Goal: Task Accomplishment & Management: Complete application form

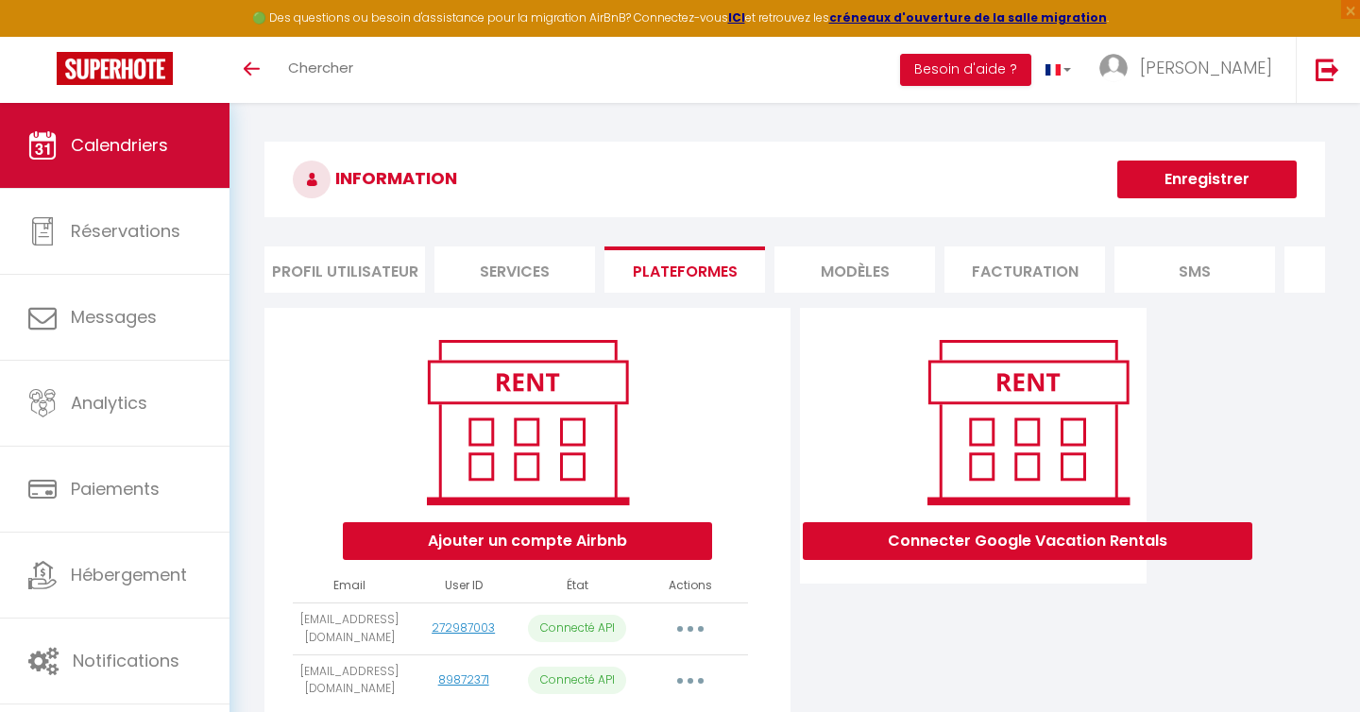
click at [163, 144] on span "Calendriers" at bounding box center [119, 145] width 97 height 24
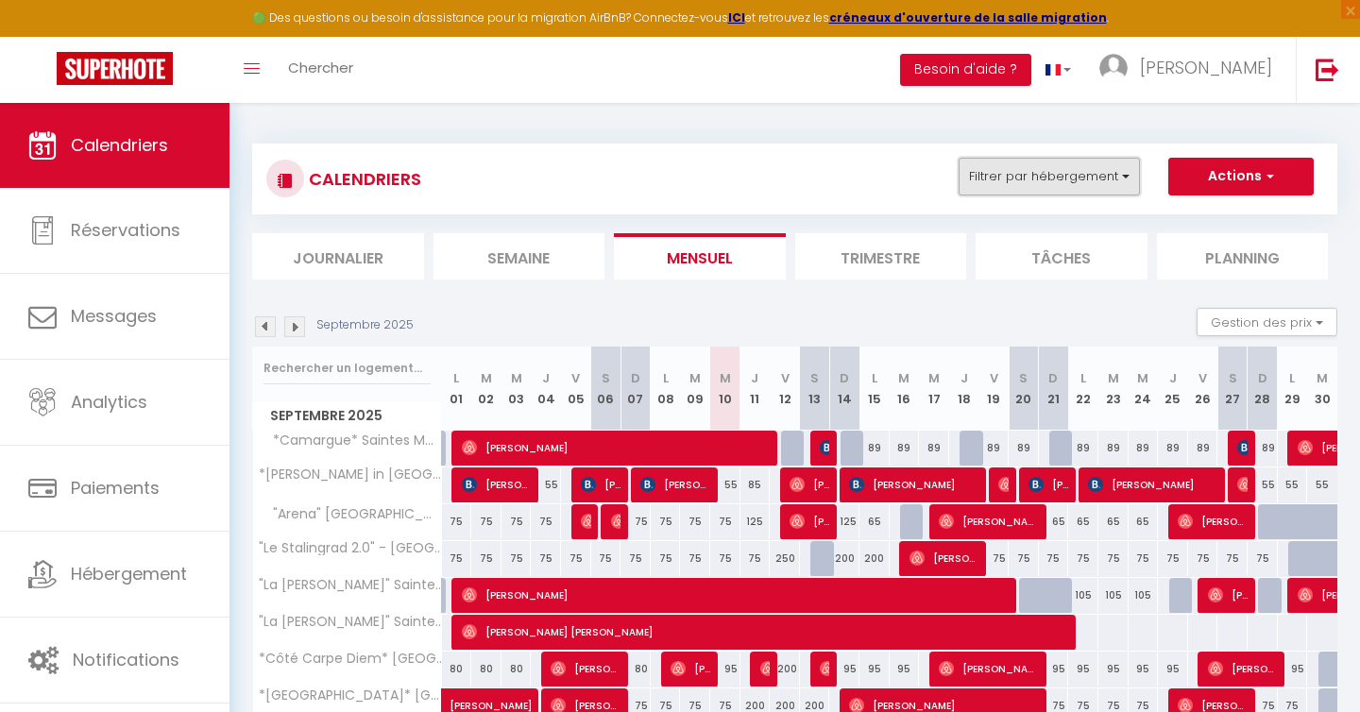
click at [1039, 176] on button "Filtrer par hébergement" at bounding box center [1049, 177] width 181 height 38
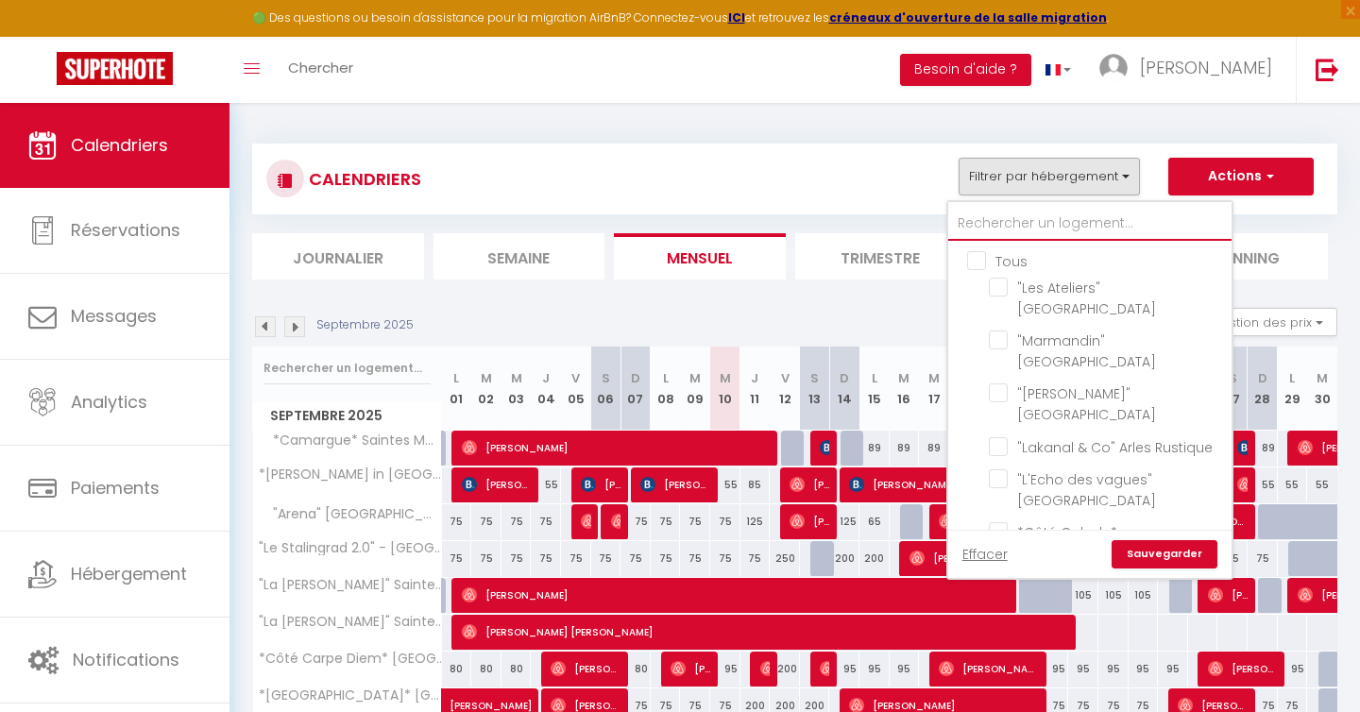
click at [984, 220] on input "text" at bounding box center [1089, 224] width 283 height 34
type input "vi"
checkbox input "false"
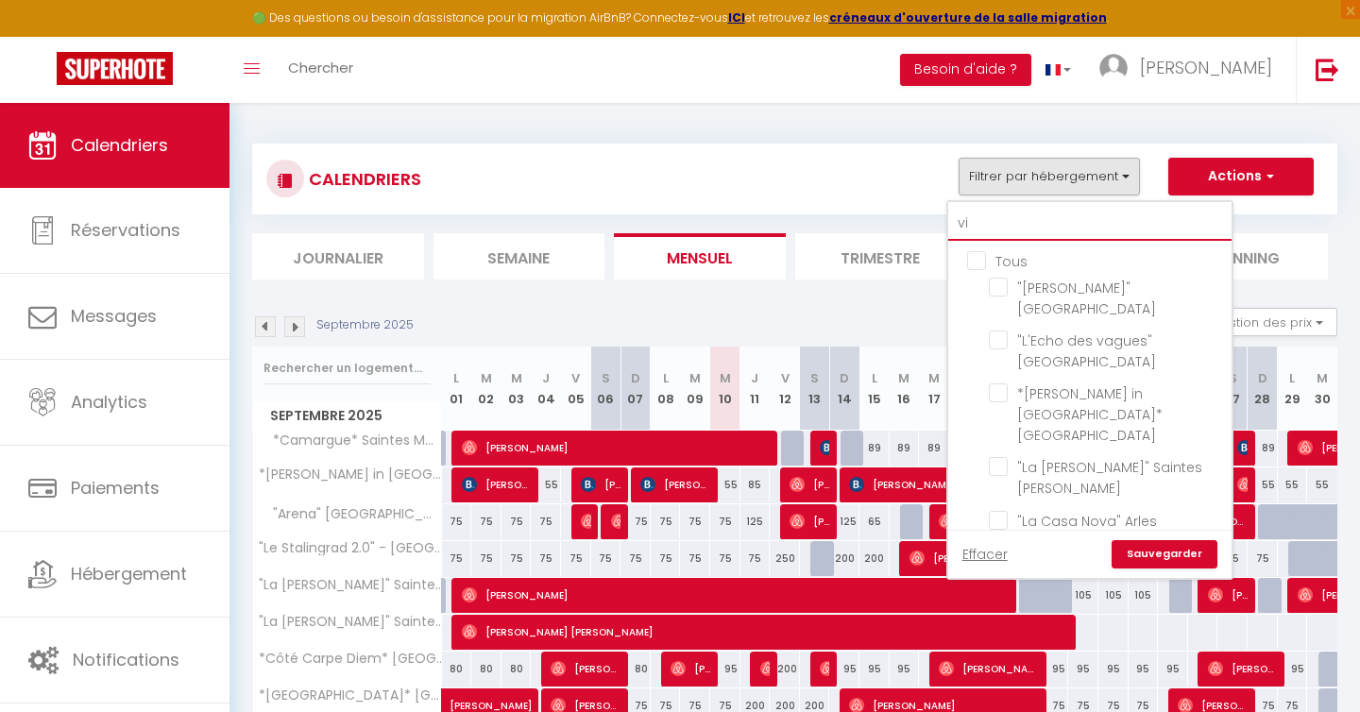
type input "vil"
checkbox input "false"
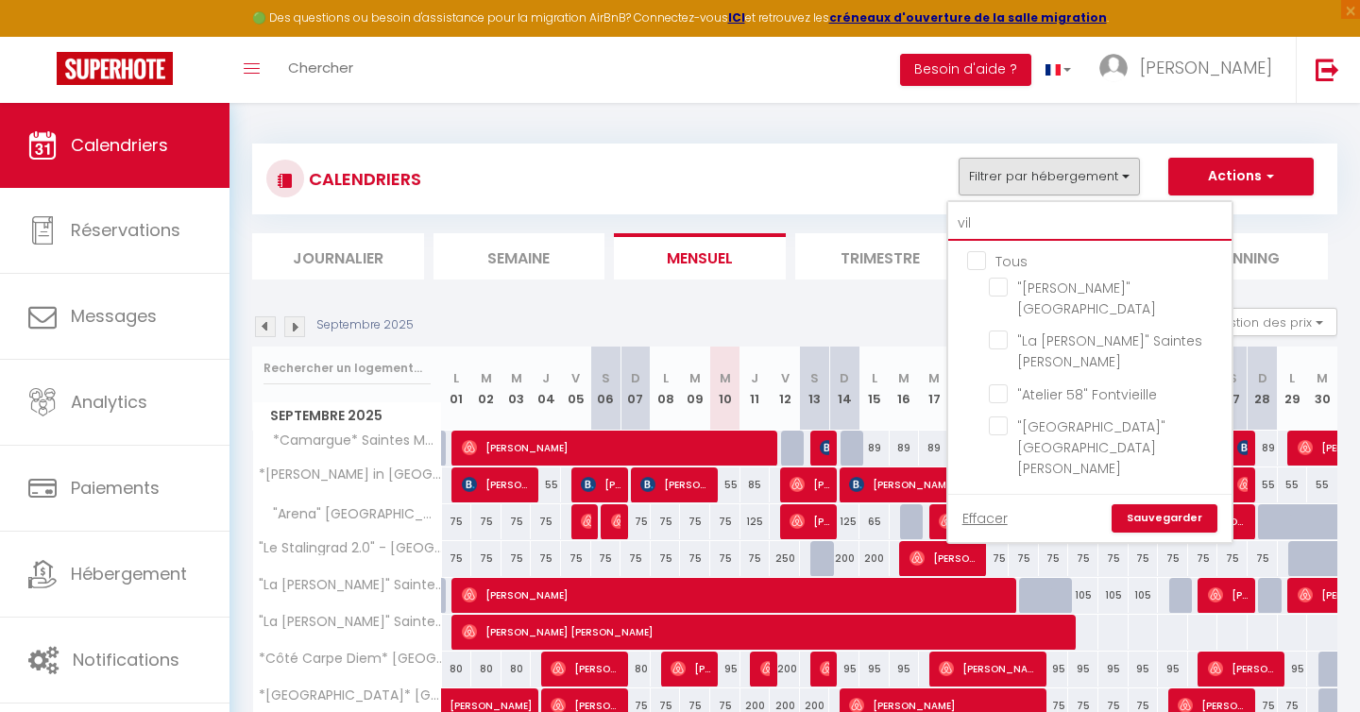
type input "vill"
checkbox input "false"
type input "villa"
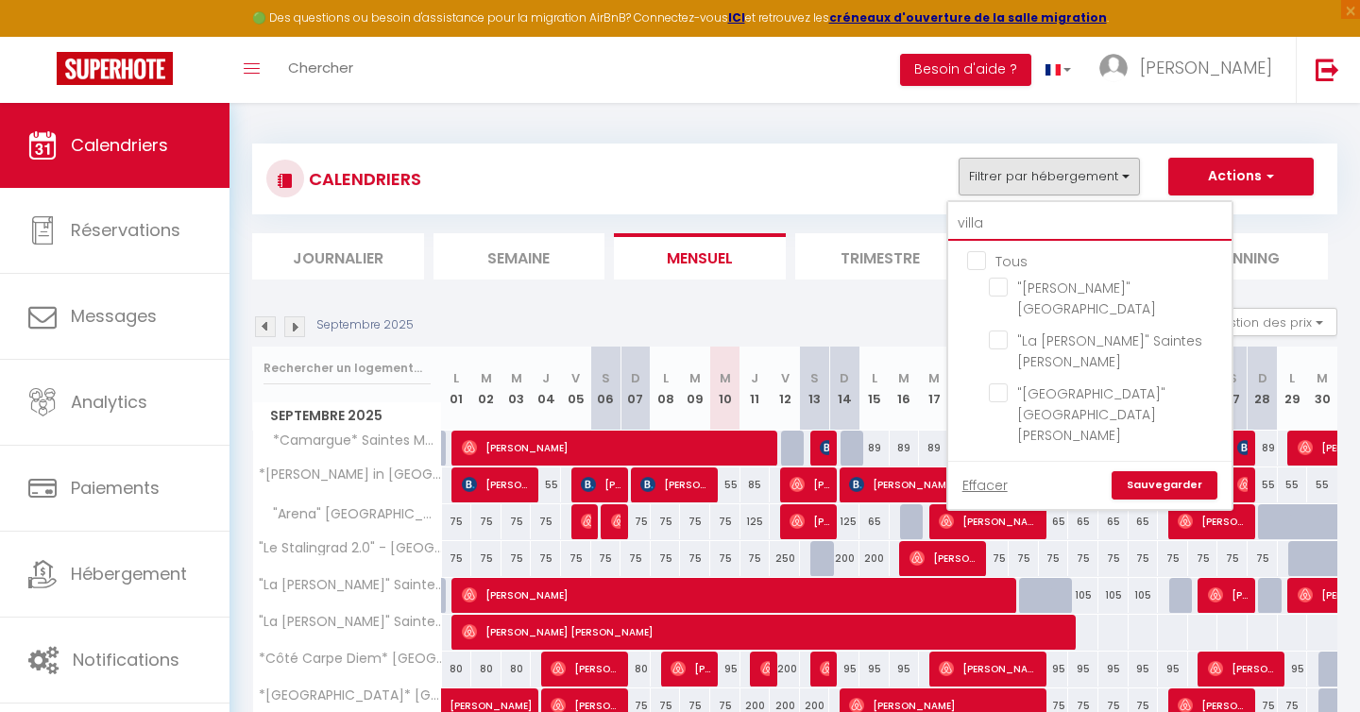
checkbox input "false"
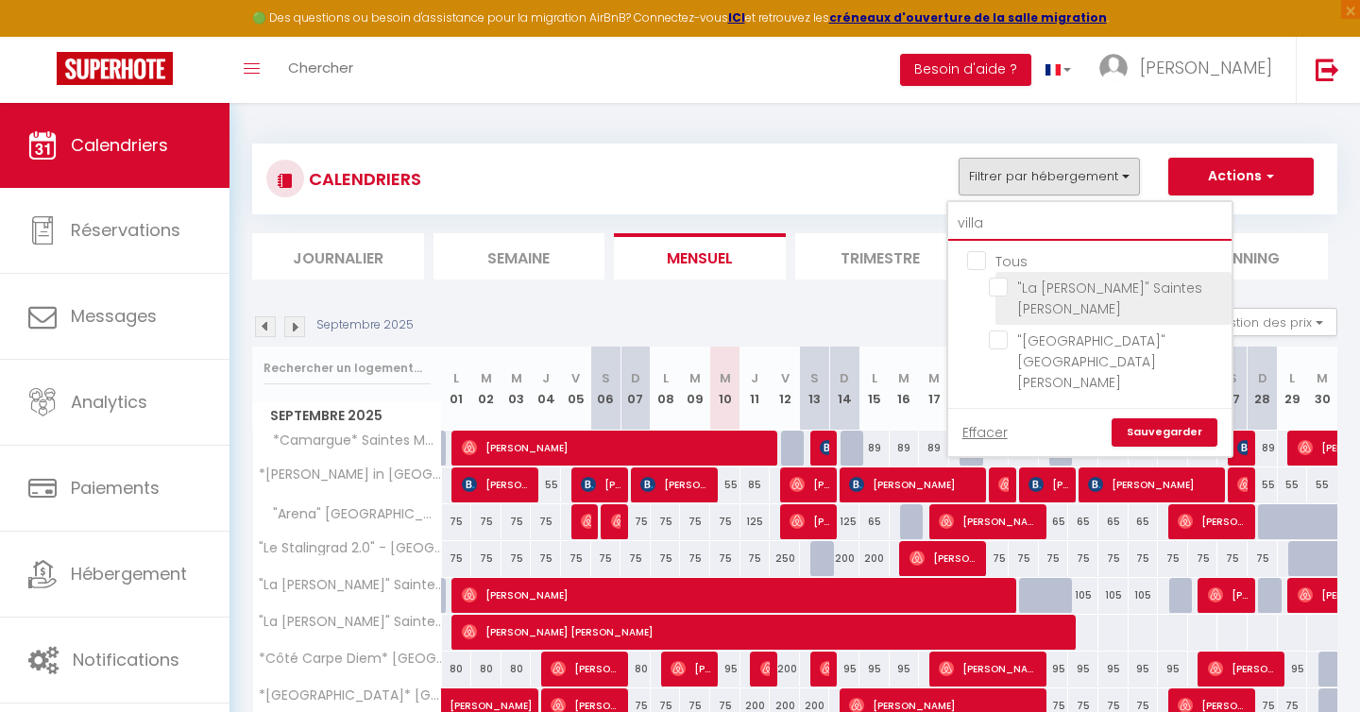
type input "villa"
click at [999, 289] on input ""La [PERSON_NAME]" Saintes [PERSON_NAME]" at bounding box center [1107, 287] width 236 height 19
checkbox input "true"
checkbox input "false"
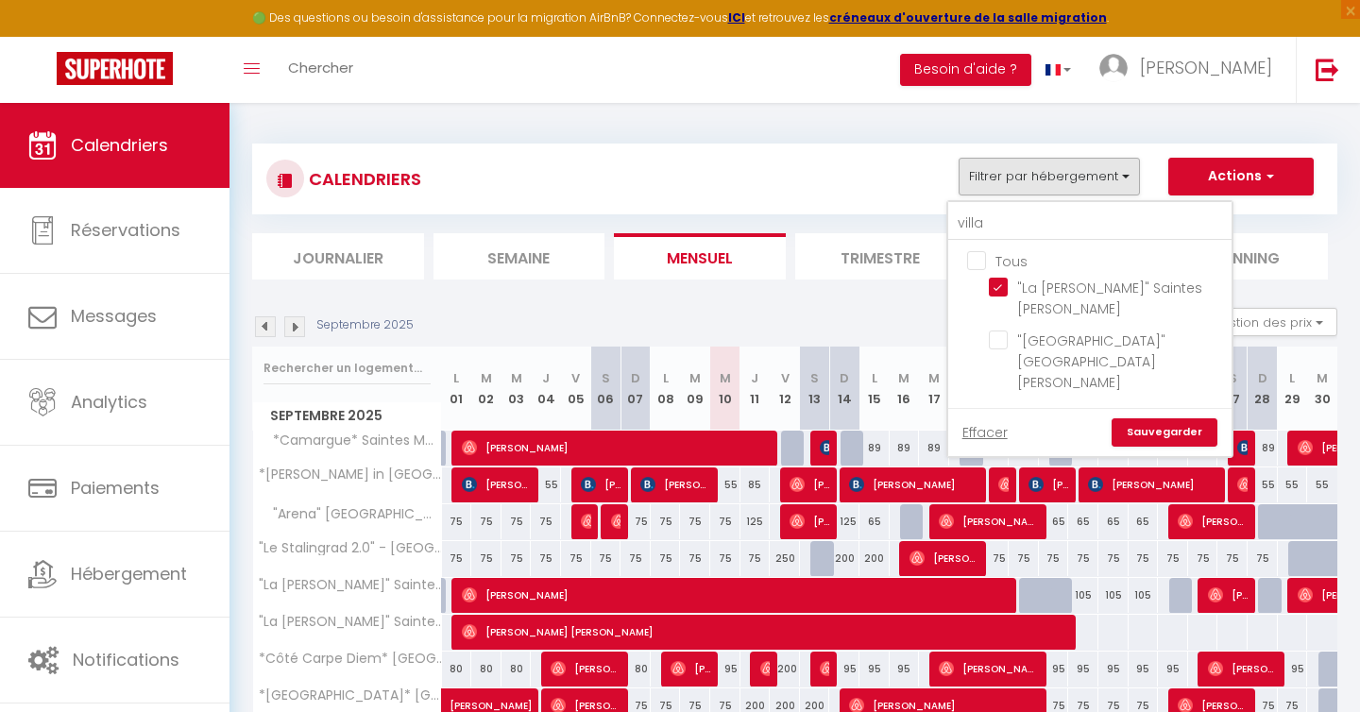
click at [1158, 418] on link "Sauvegarder" at bounding box center [1165, 432] width 106 height 28
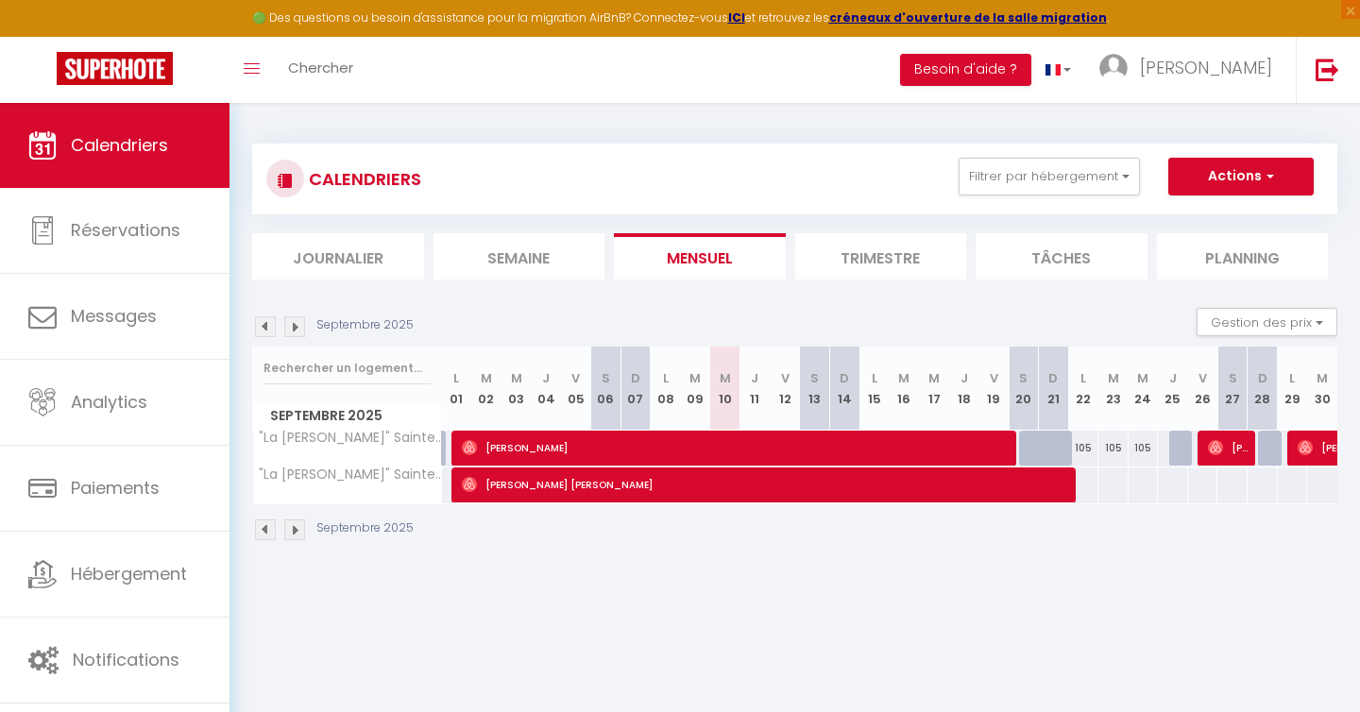
click at [264, 534] on img at bounding box center [265, 530] width 21 height 21
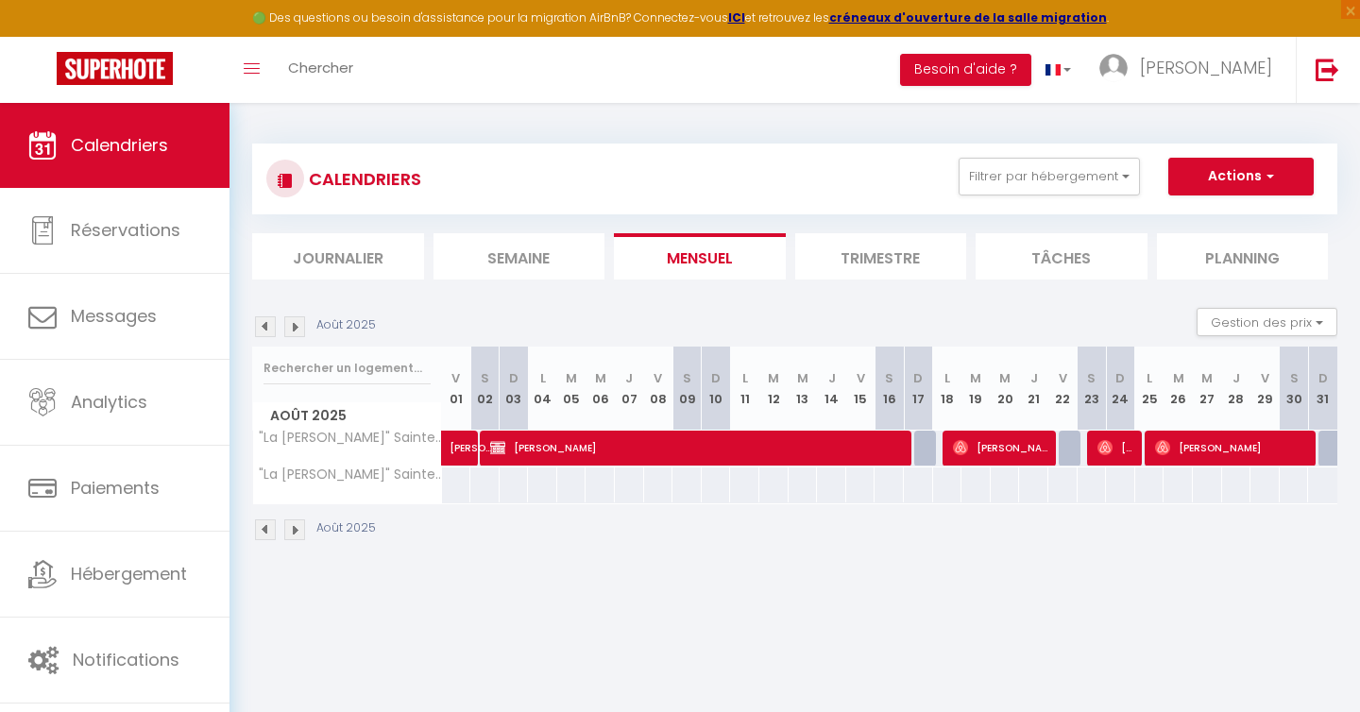
click at [293, 528] on img at bounding box center [294, 530] width 21 height 21
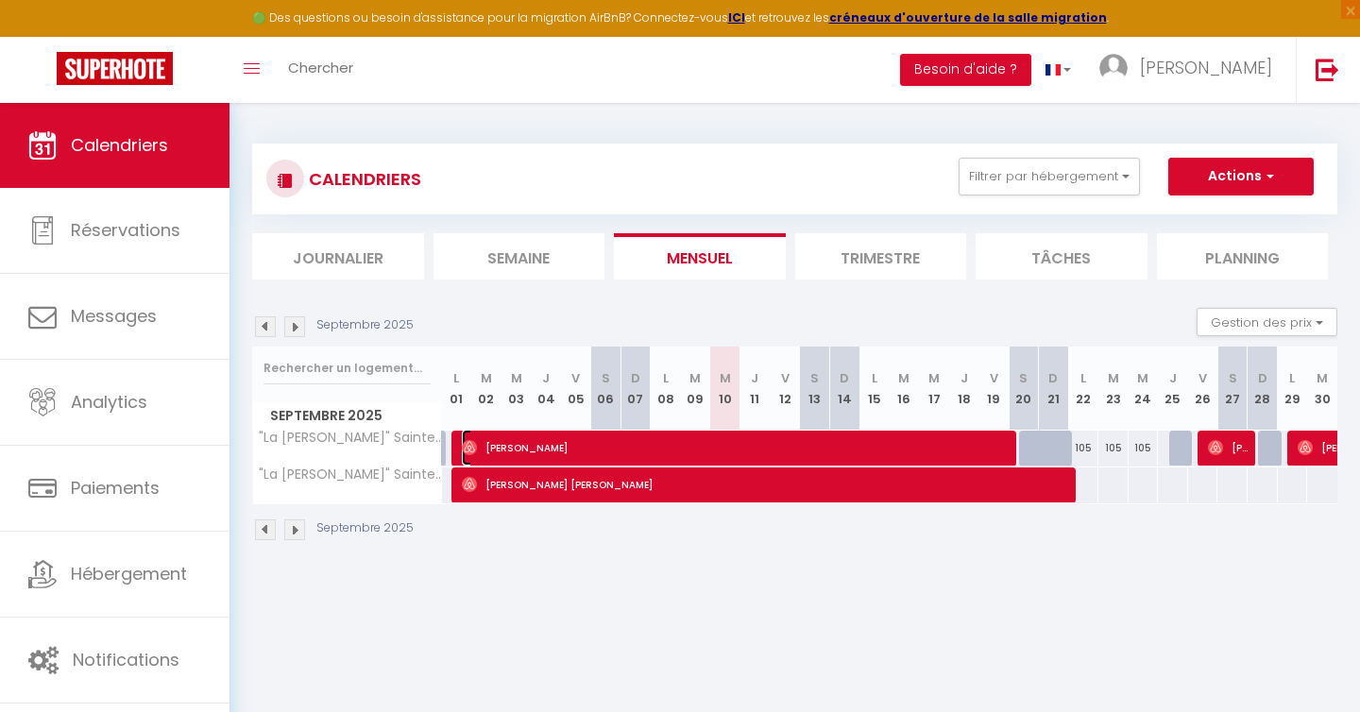
click at [823, 445] on span "[PERSON_NAME]" at bounding box center [739, 448] width 554 height 36
select select "OK"
select select "0"
select select "1"
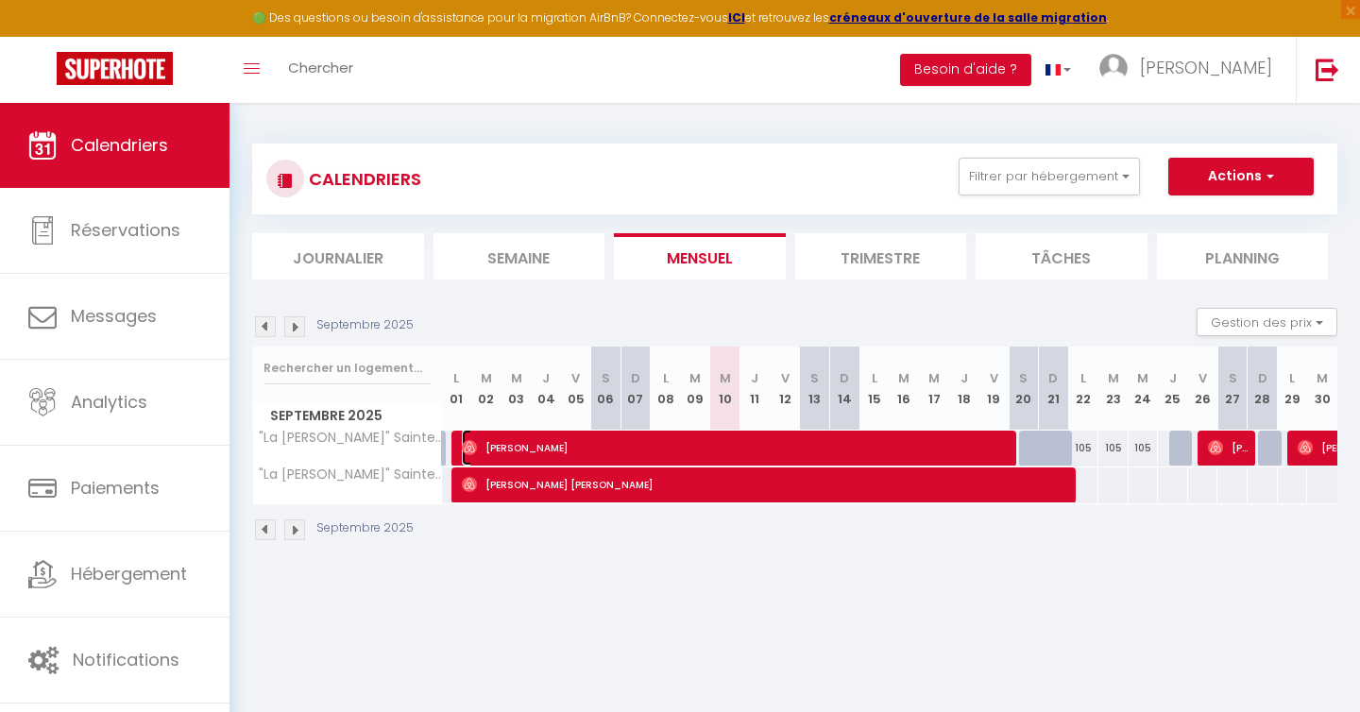
select select "1"
select select
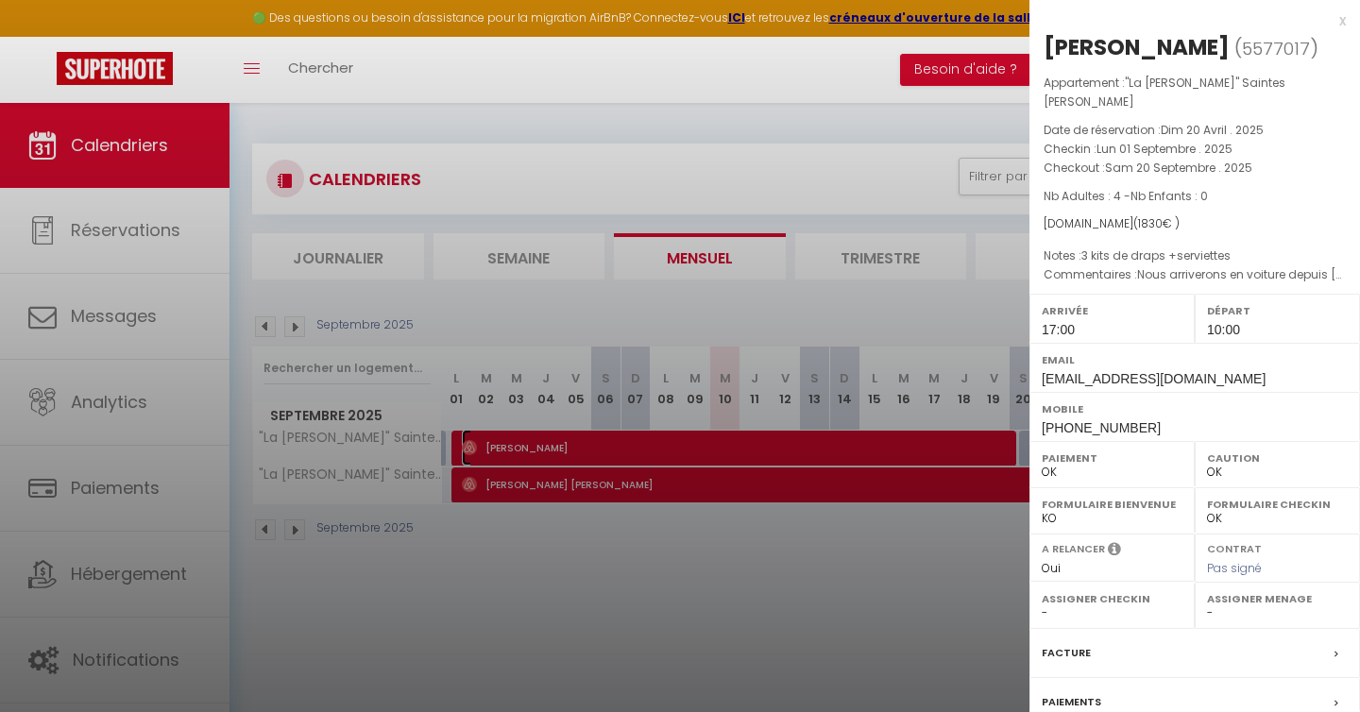
select select "19843"
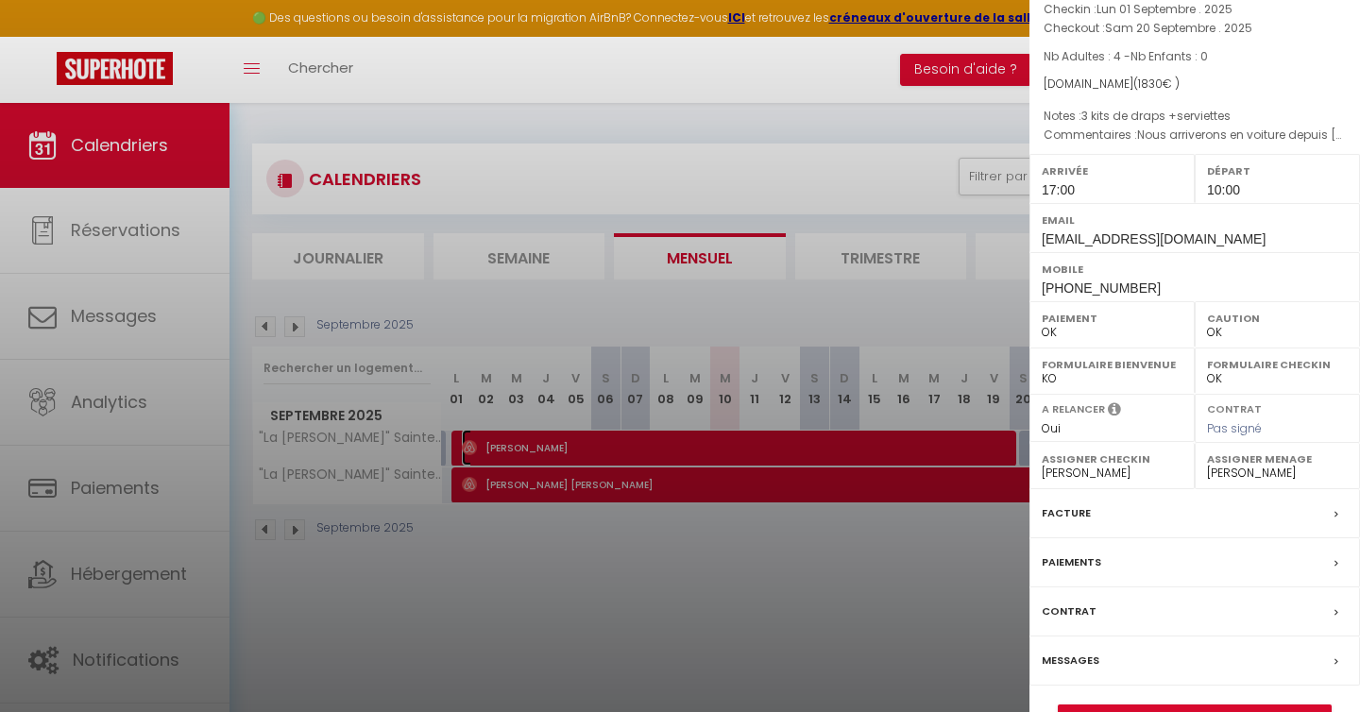
scroll to position [198, 0]
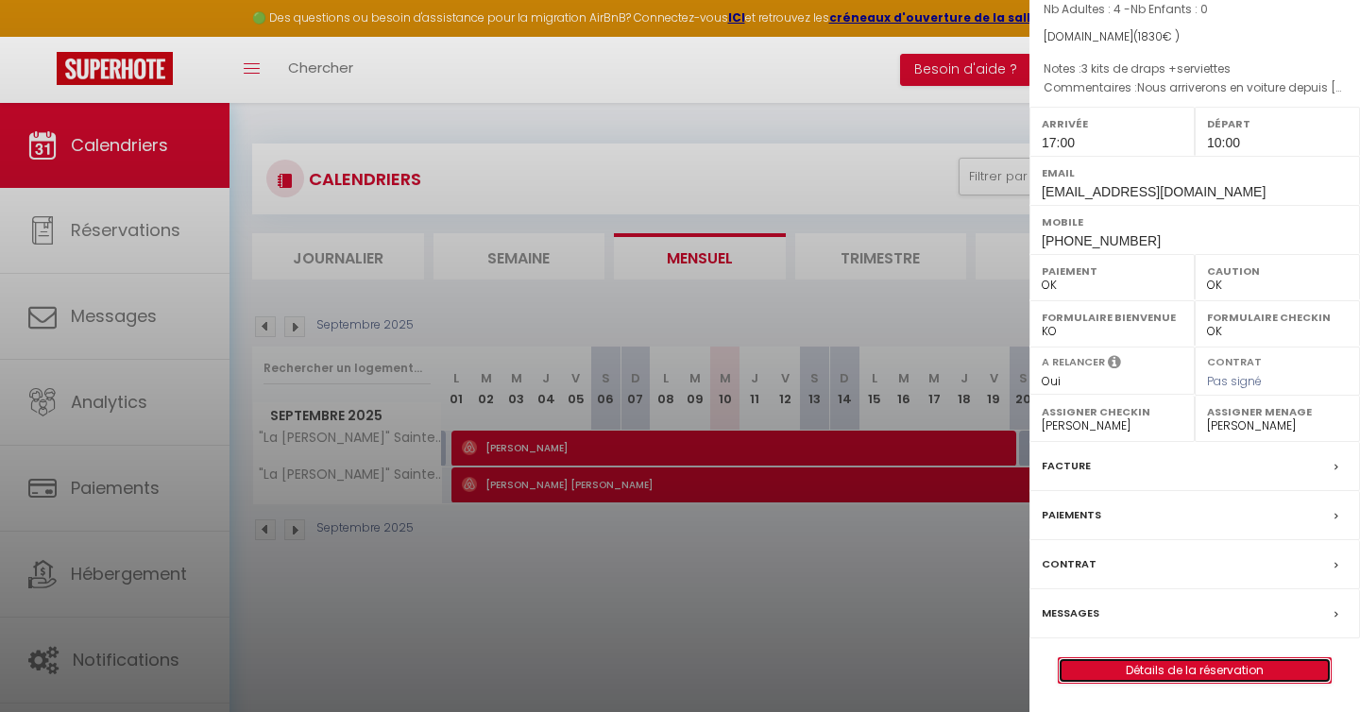
click at [1127, 674] on link "Détails de la réservation" at bounding box center [1195, 670] width 272 height 25
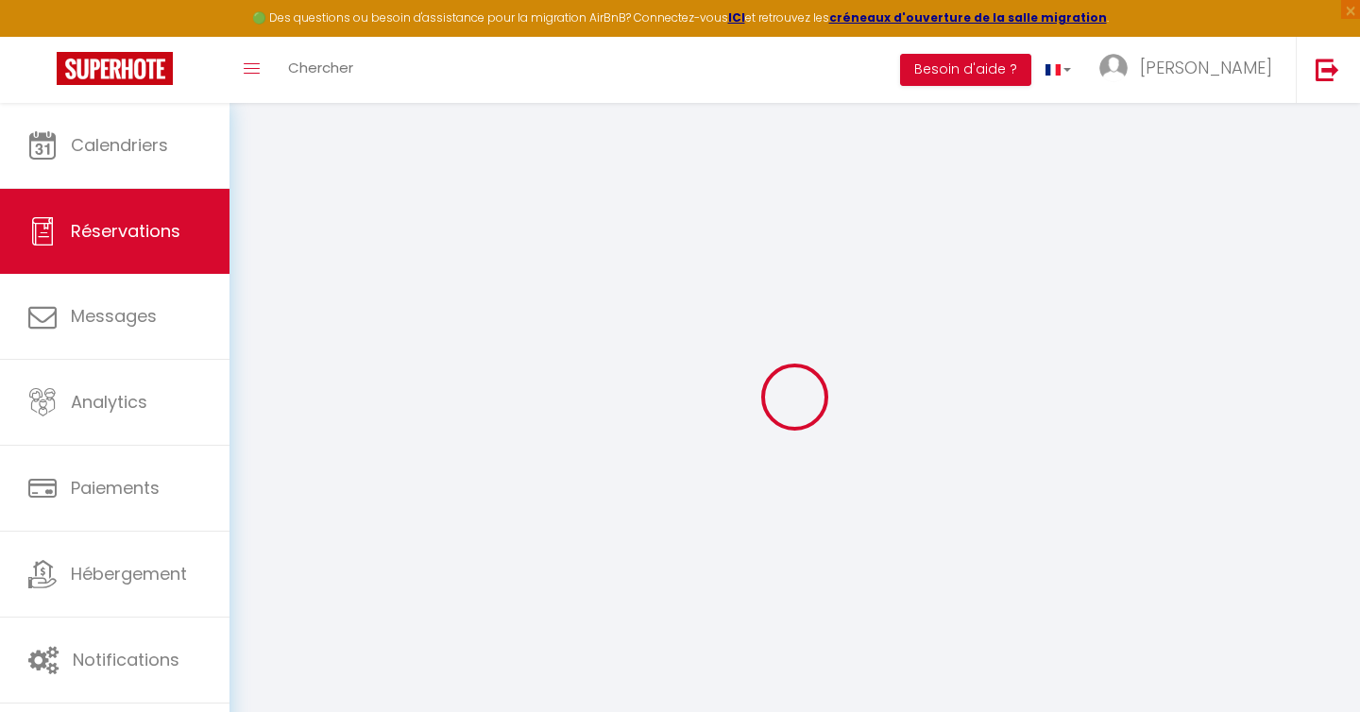
type input "[PERSON_NAME]"
type input "[EMAIL_ADDRESS][DOMAIN_NAME]"
type input "[PERSON_NAME][EMAIL_ADDRESS][DOMAIN_NAME]"
type input "[PHONE_NUMBER]"
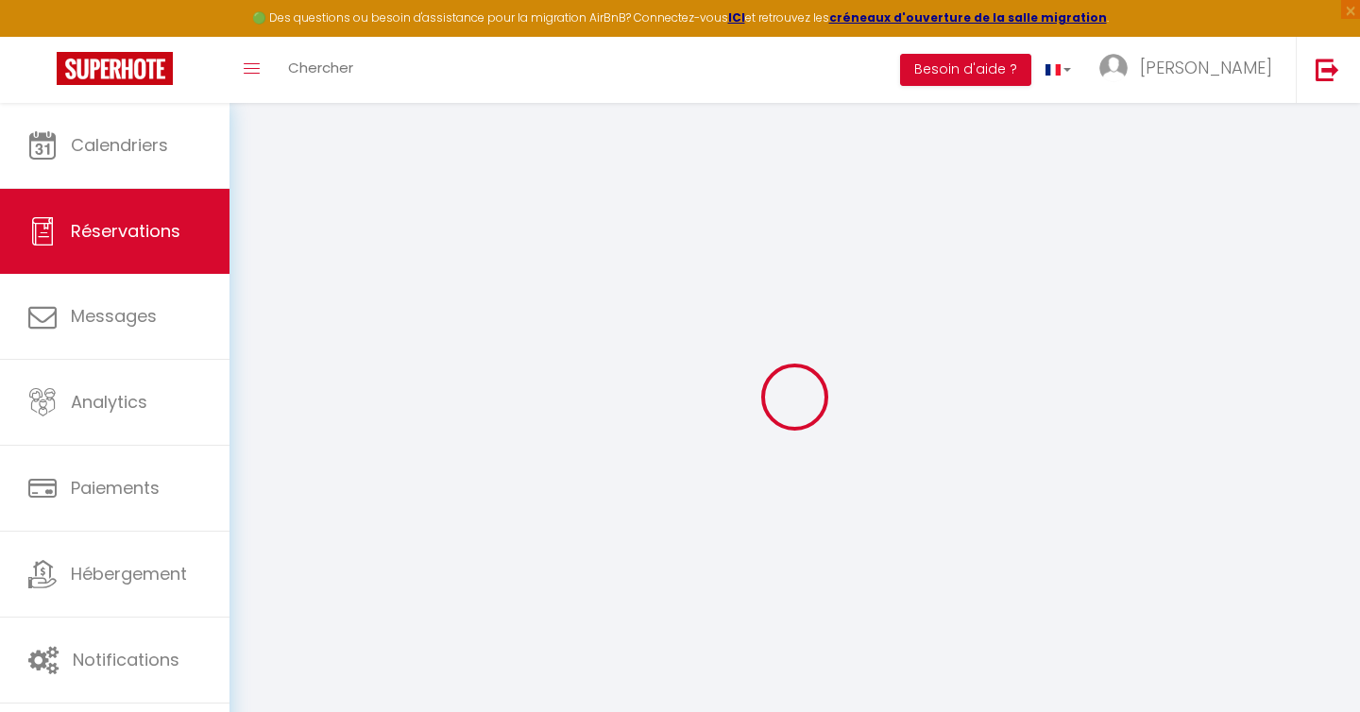
type input "0666314254"
select select "FR"
type input "274.5"
select select "37900"
select select "1"
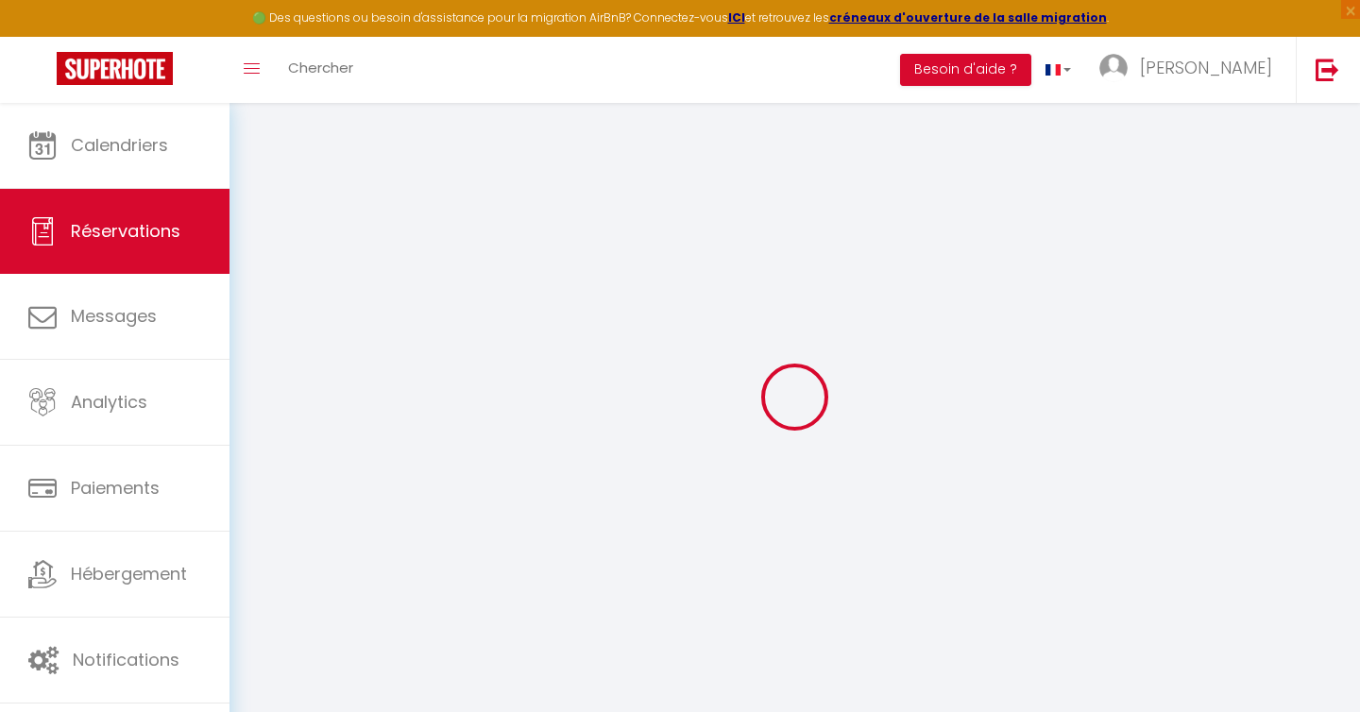
select select
type input "4"
select select "12"
select select
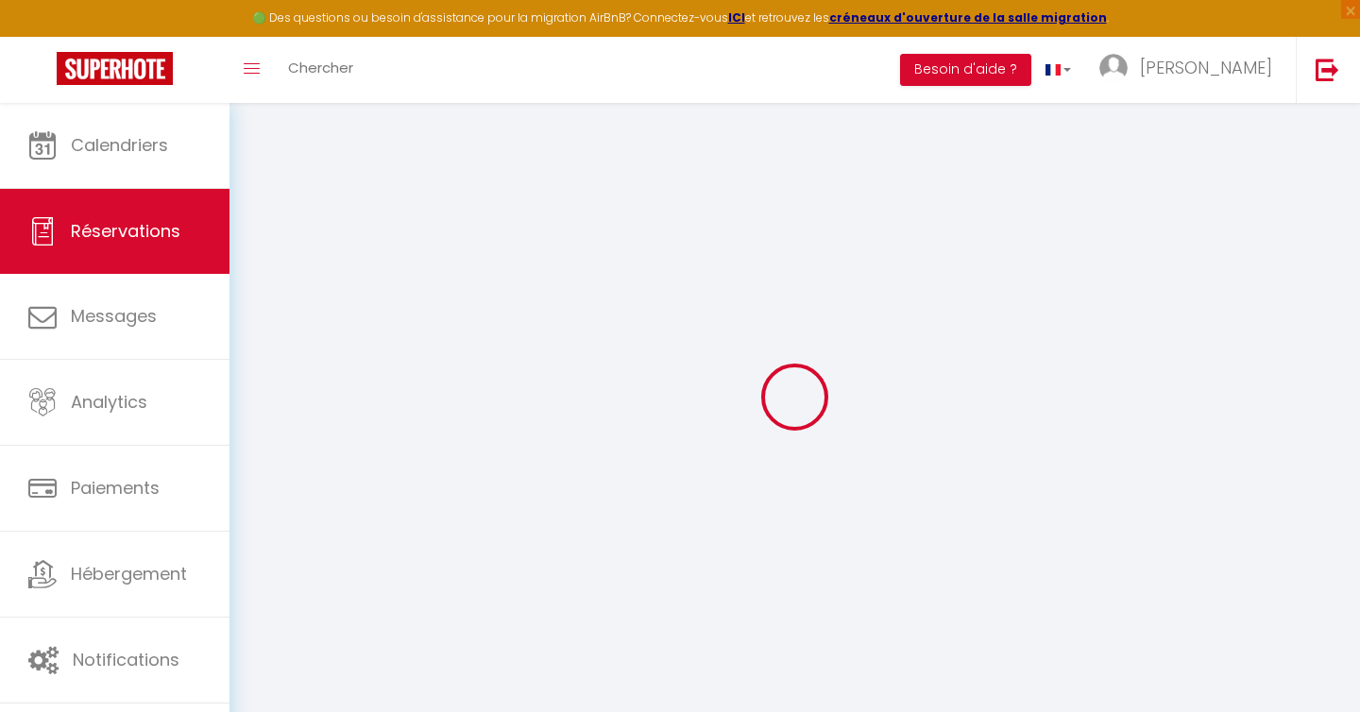
type input "1710"
checkbox input "false"
type input "0"
select select "1"
type input "0"
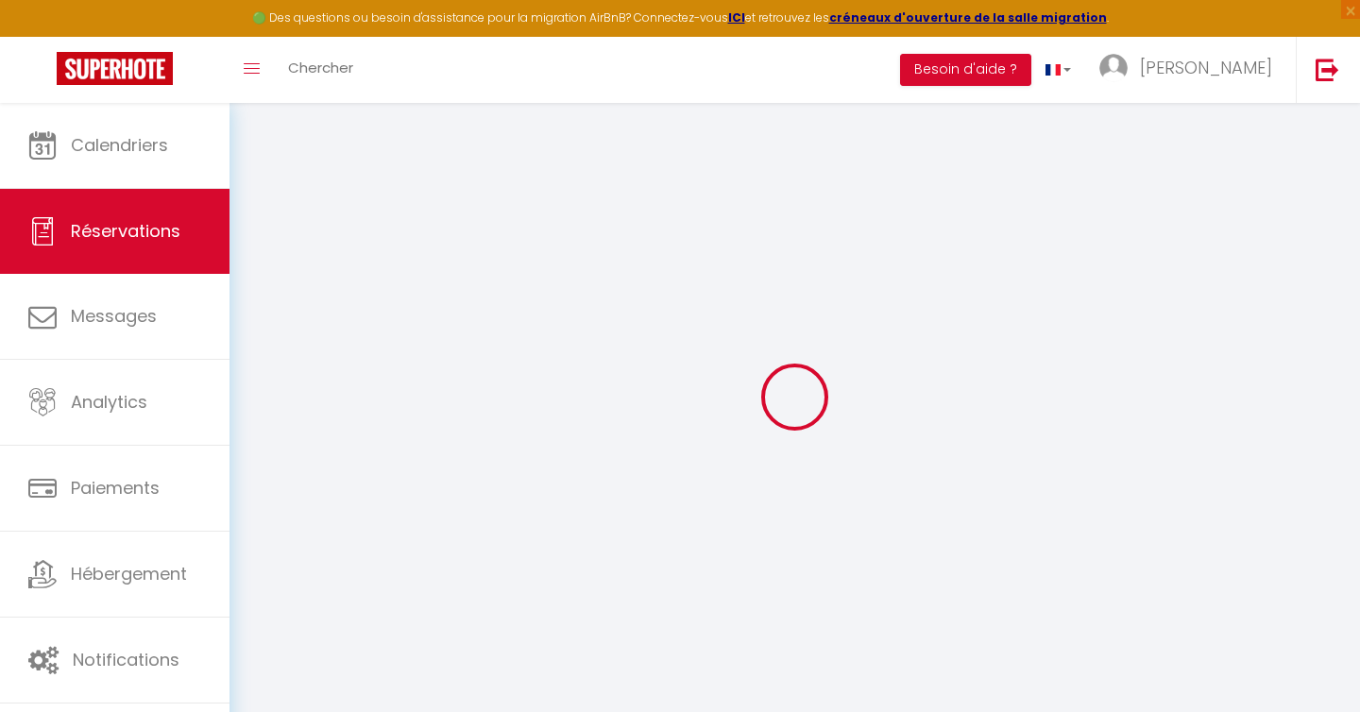
type input "0"
select select
select select "15"
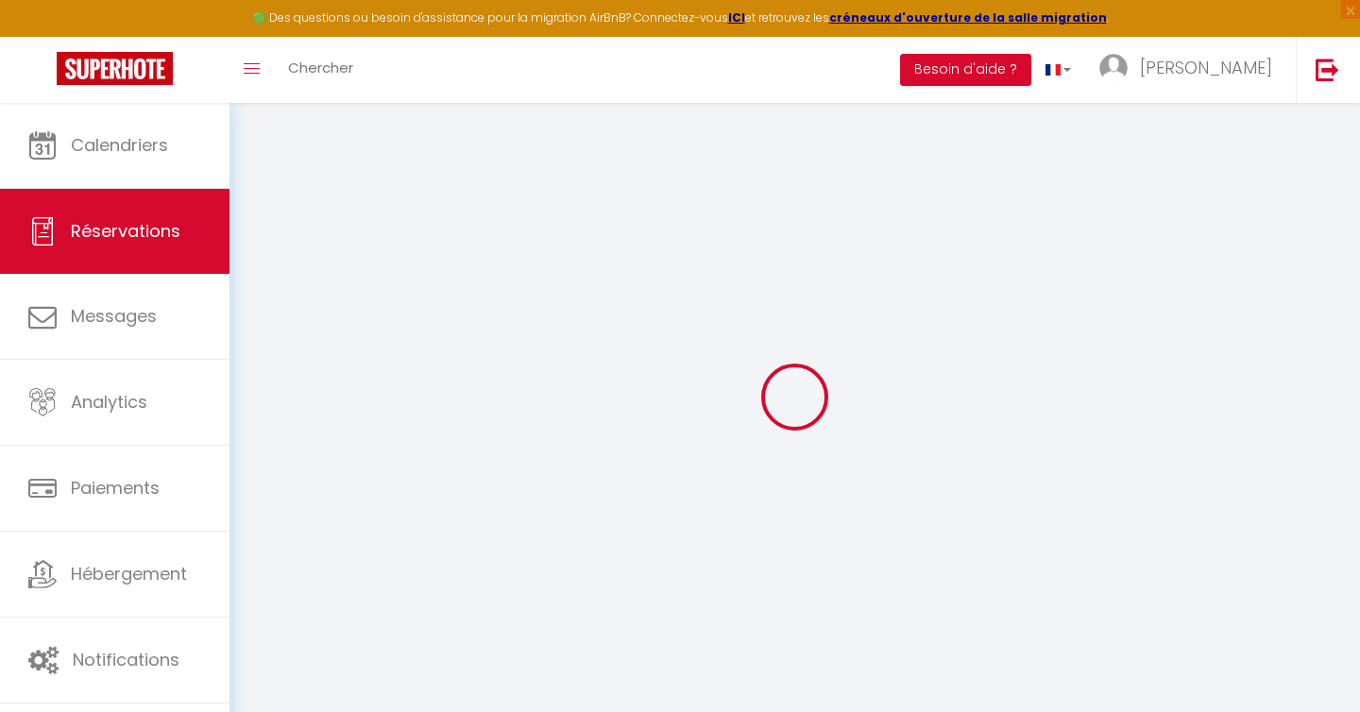
checkbox input "false"
select select
checkbox input "false"
select select
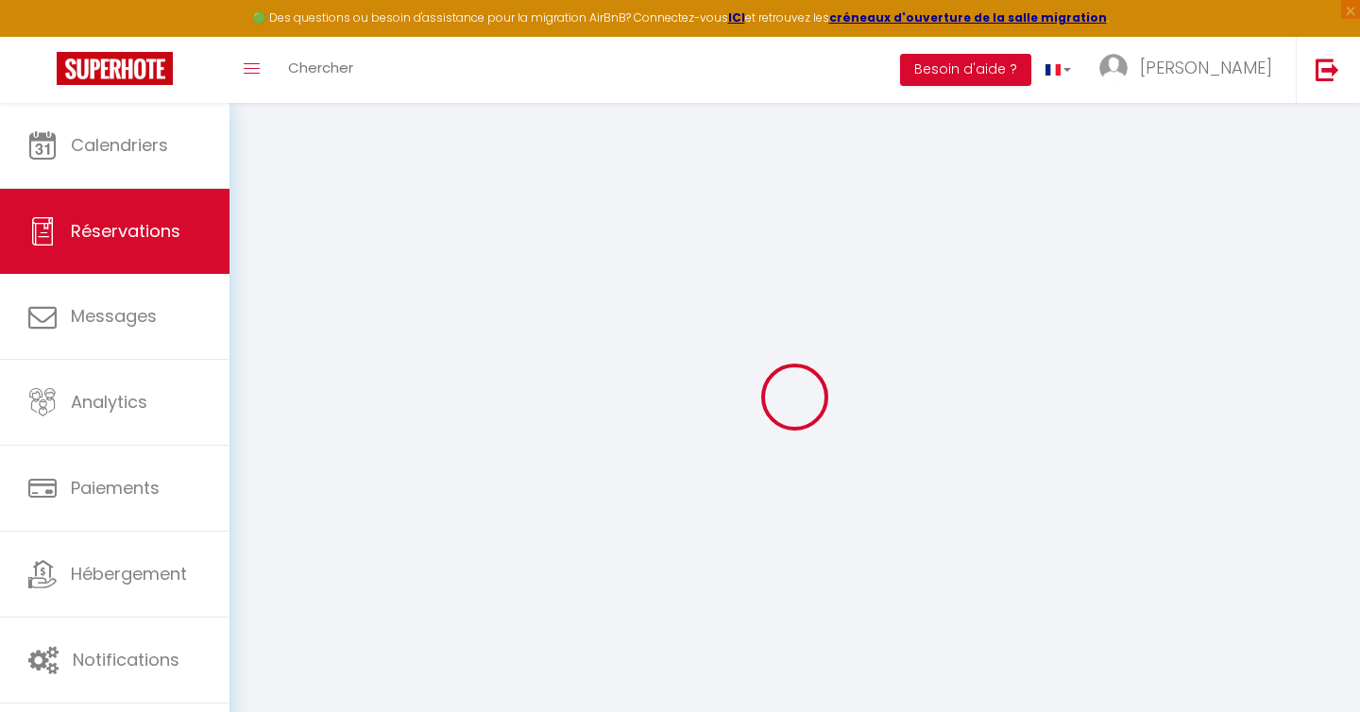
select select
checkbox input "false"
type textarea "Nous arriverons en voiture depuis [GEOGRAPHIC_DATA][PERSON_NAME] ne trouve plus…"
type textarea "3 kits de draps +serviettes"
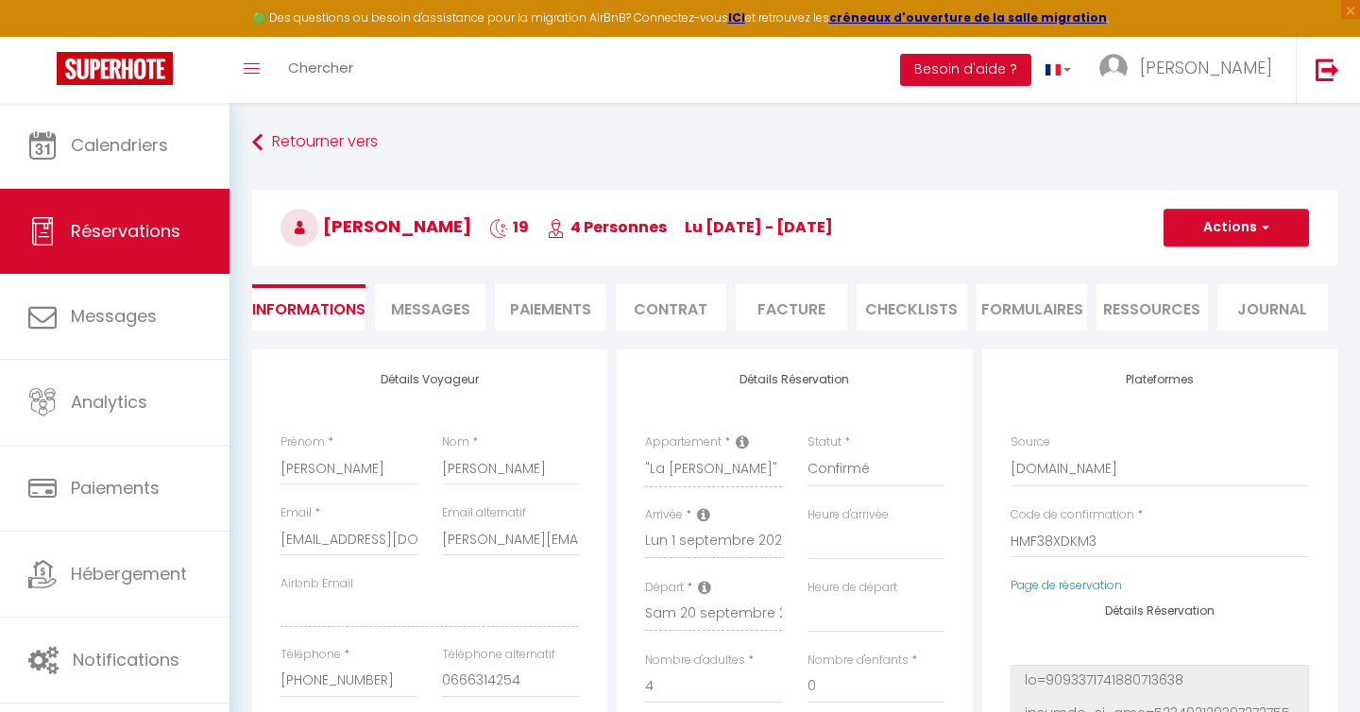
type input "120"
select select
checkbox input "false"
select select "17:00"
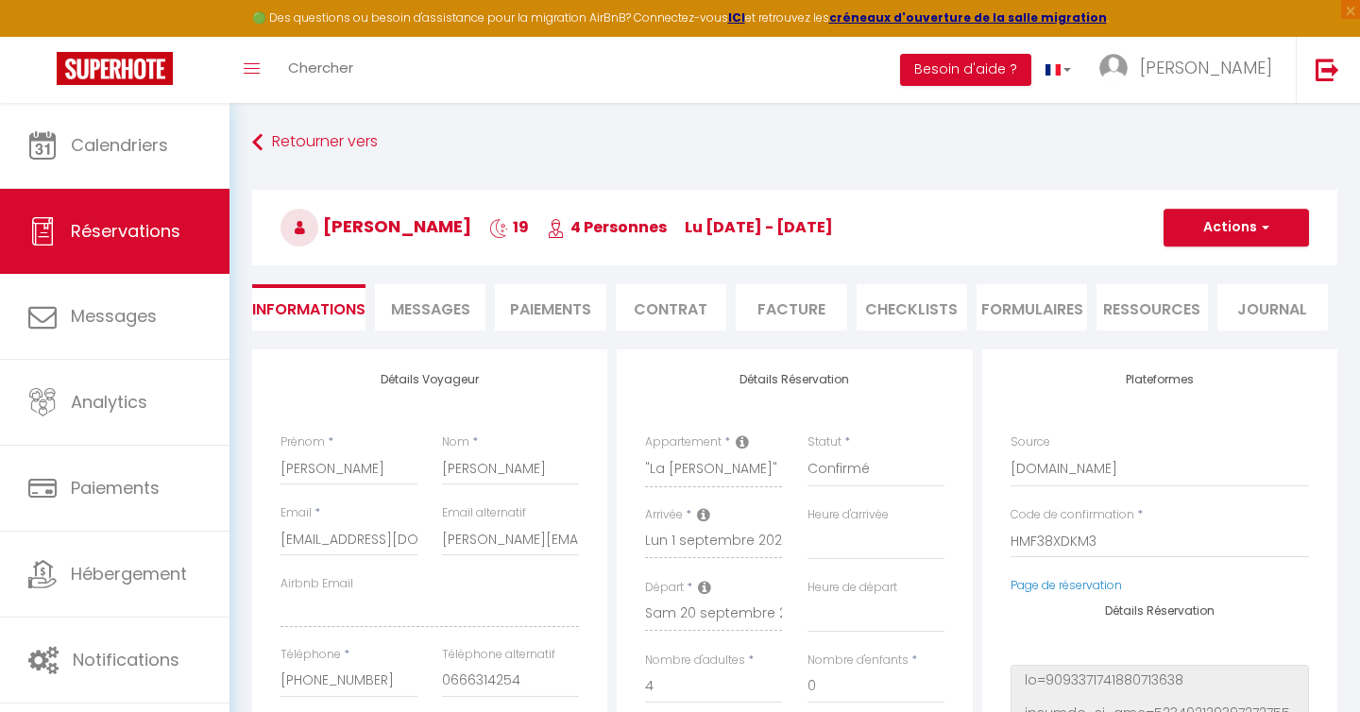
select select "10:00"
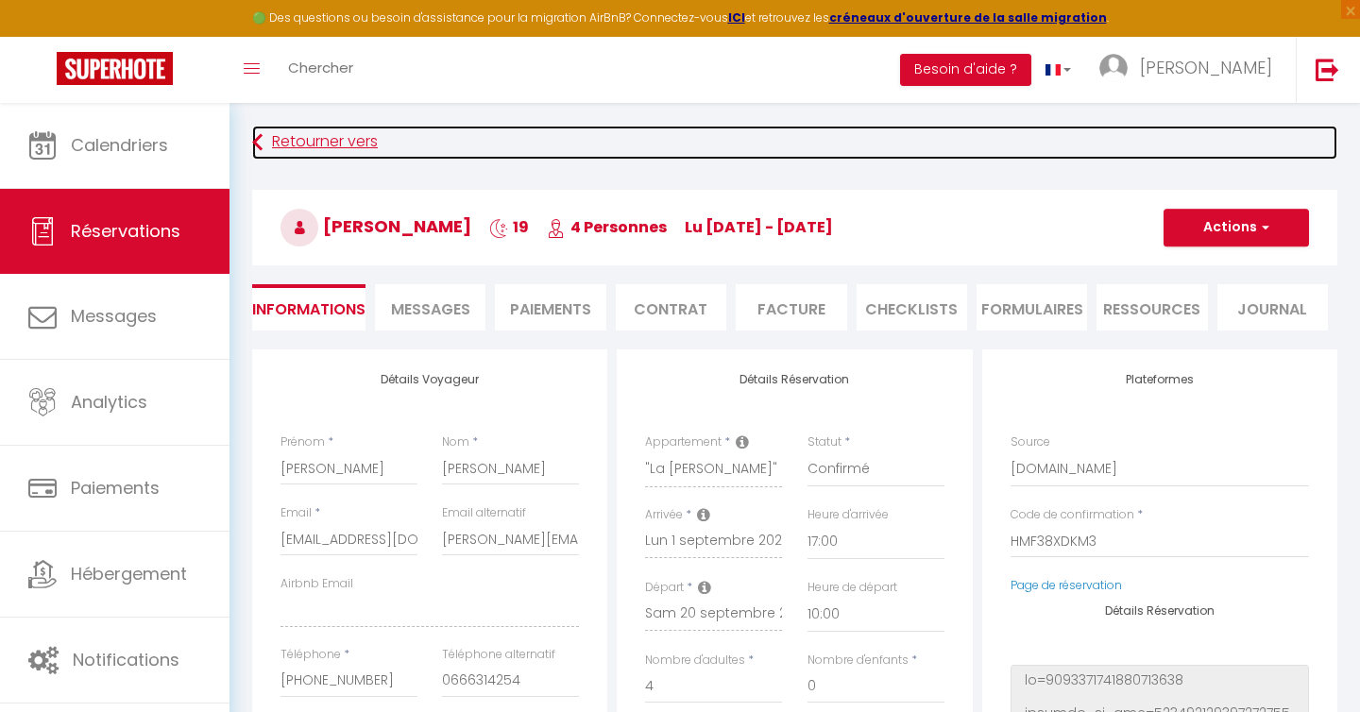
click at [340, 133] on link "Retourner vers" at bounding box center [794, 143] width 1085 height 34
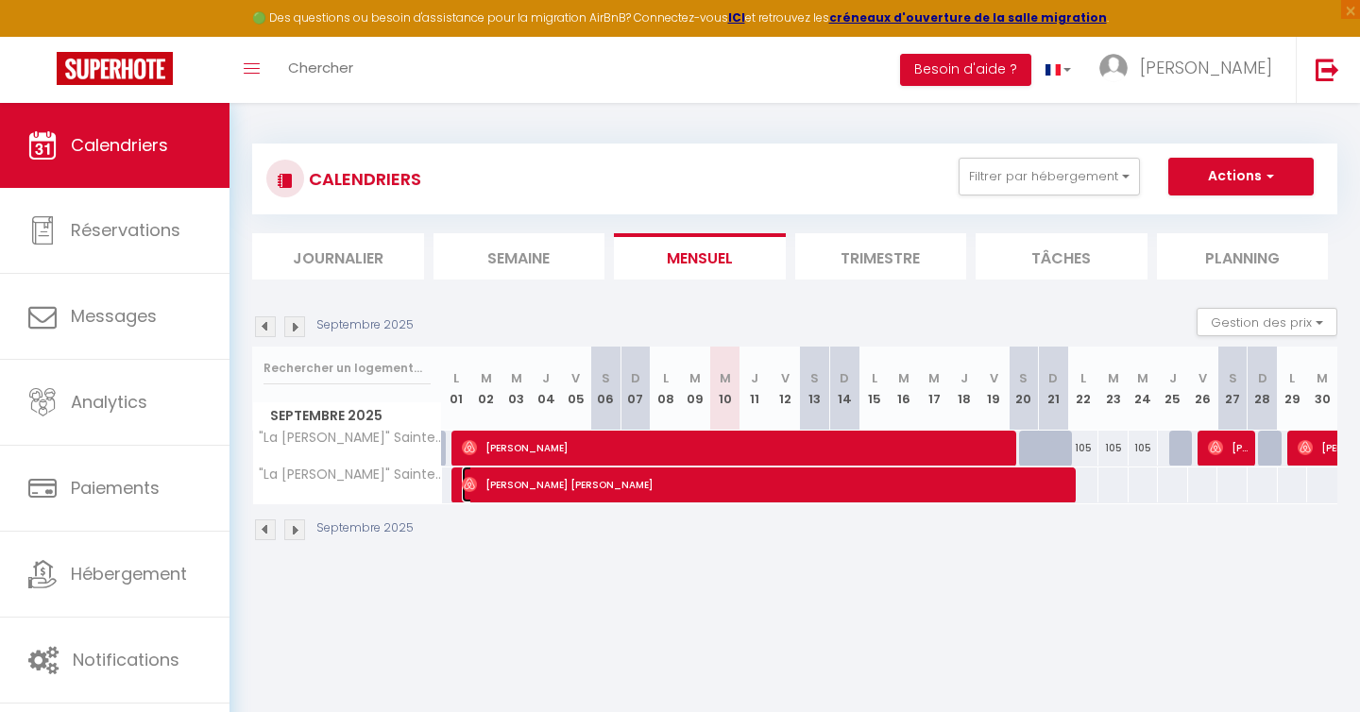
click at [558, 495] on span "[PERSON_NAME] [PERSON_NAME]" at bounding box center [769, 485] width 615 height 36
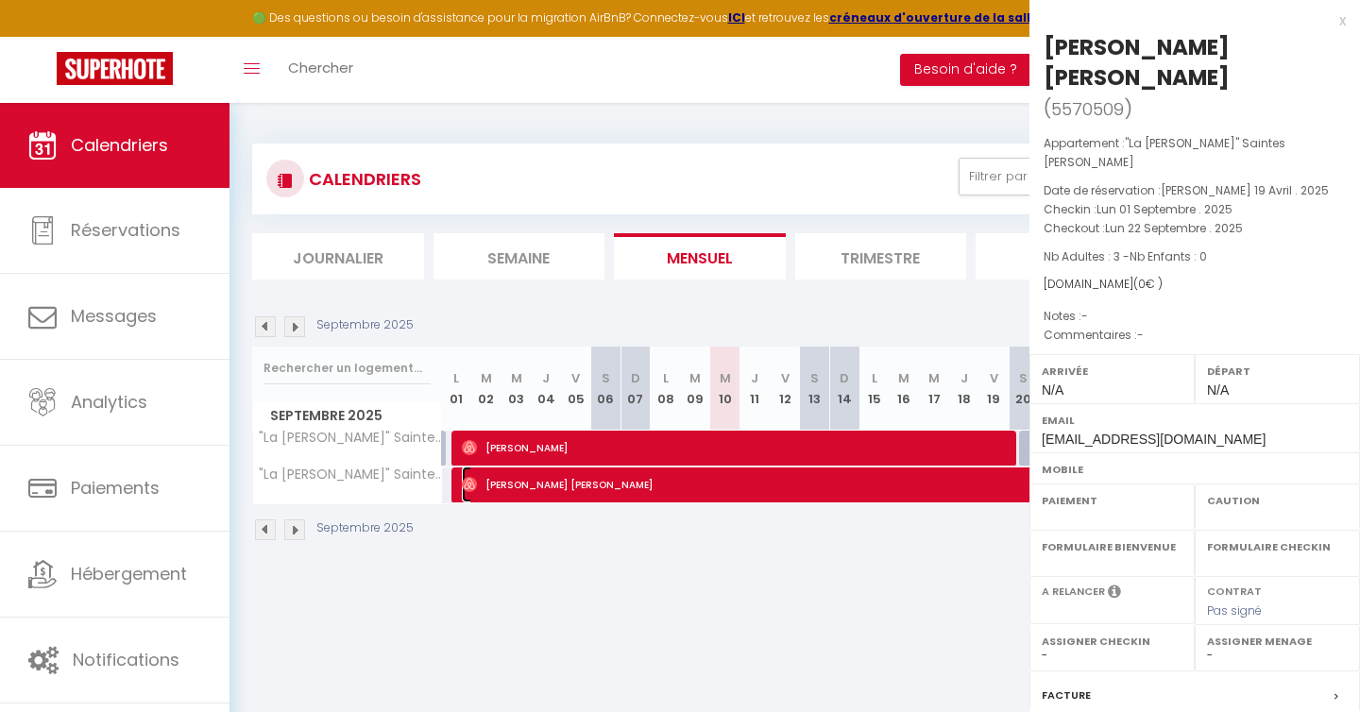
select select "KO"
select select "0"
select select "1"
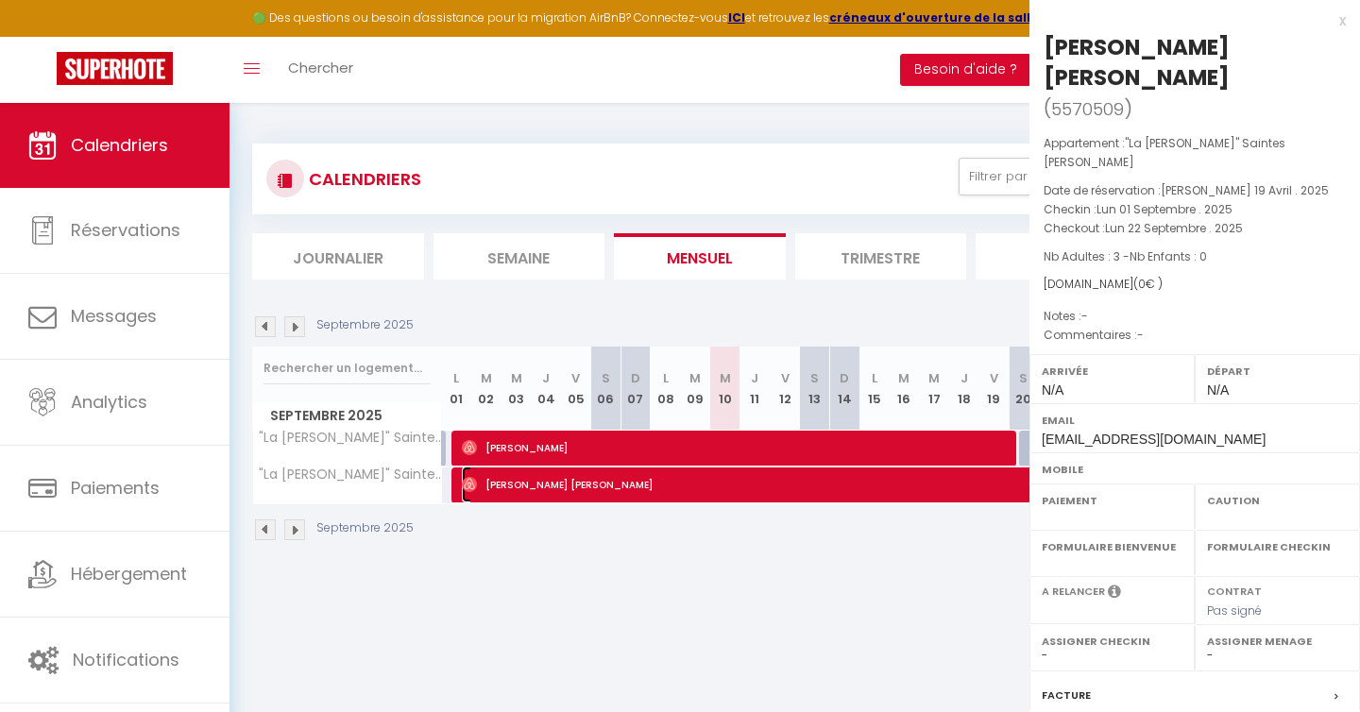
select select
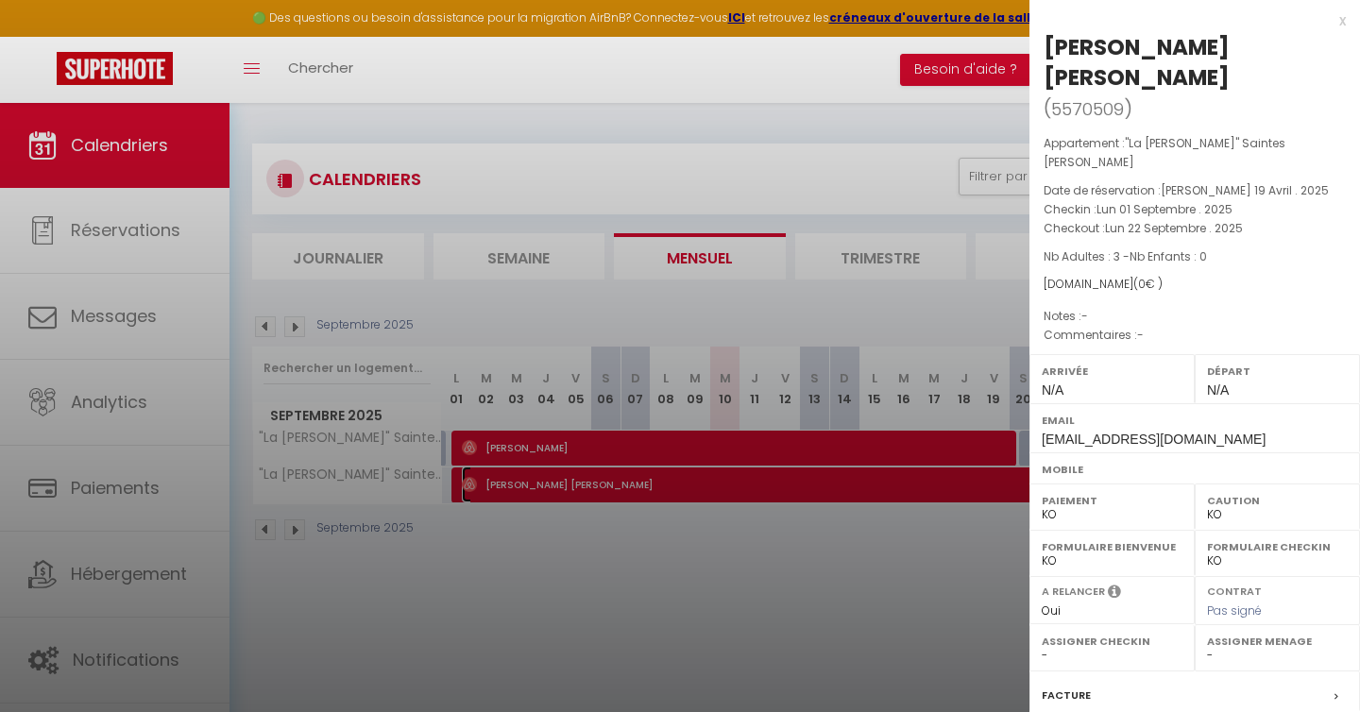
scroll to position [180, 0]
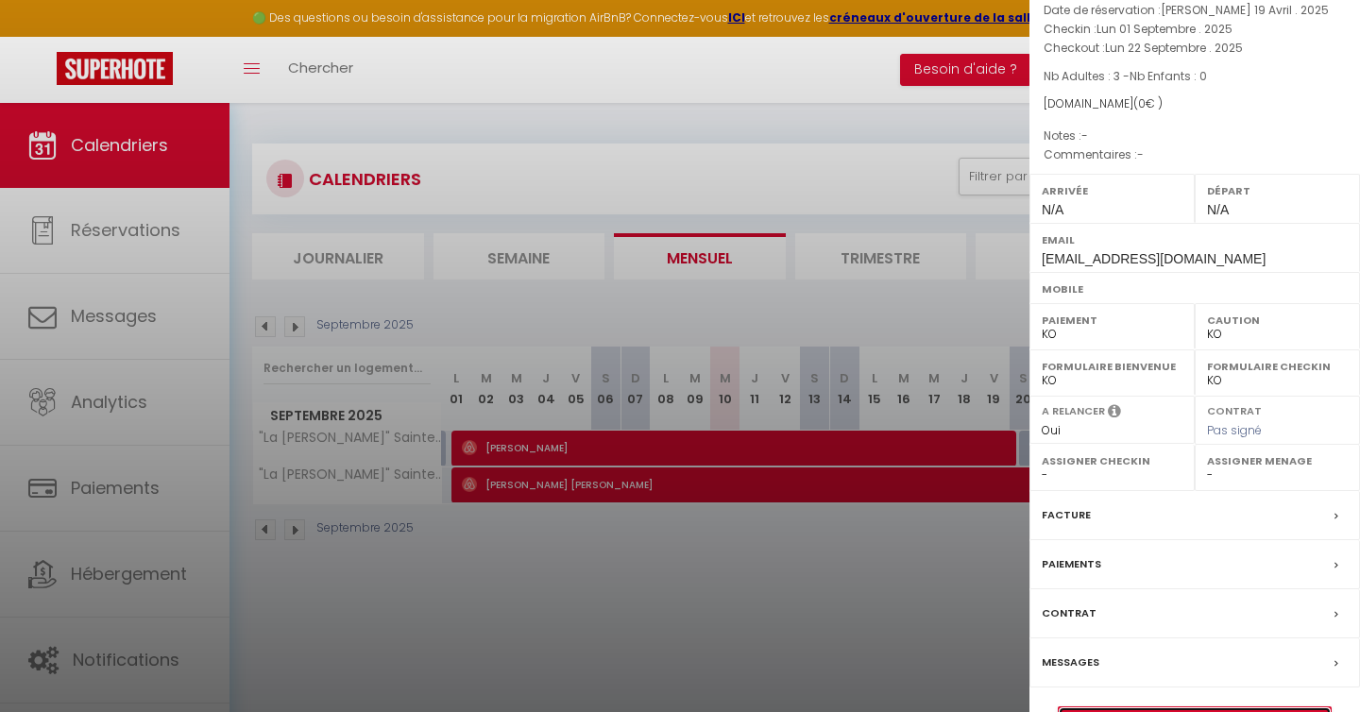
click at [1218, 708] on link "Détails de la réservation" at bounding box center [1195, 720] width 272 height 25
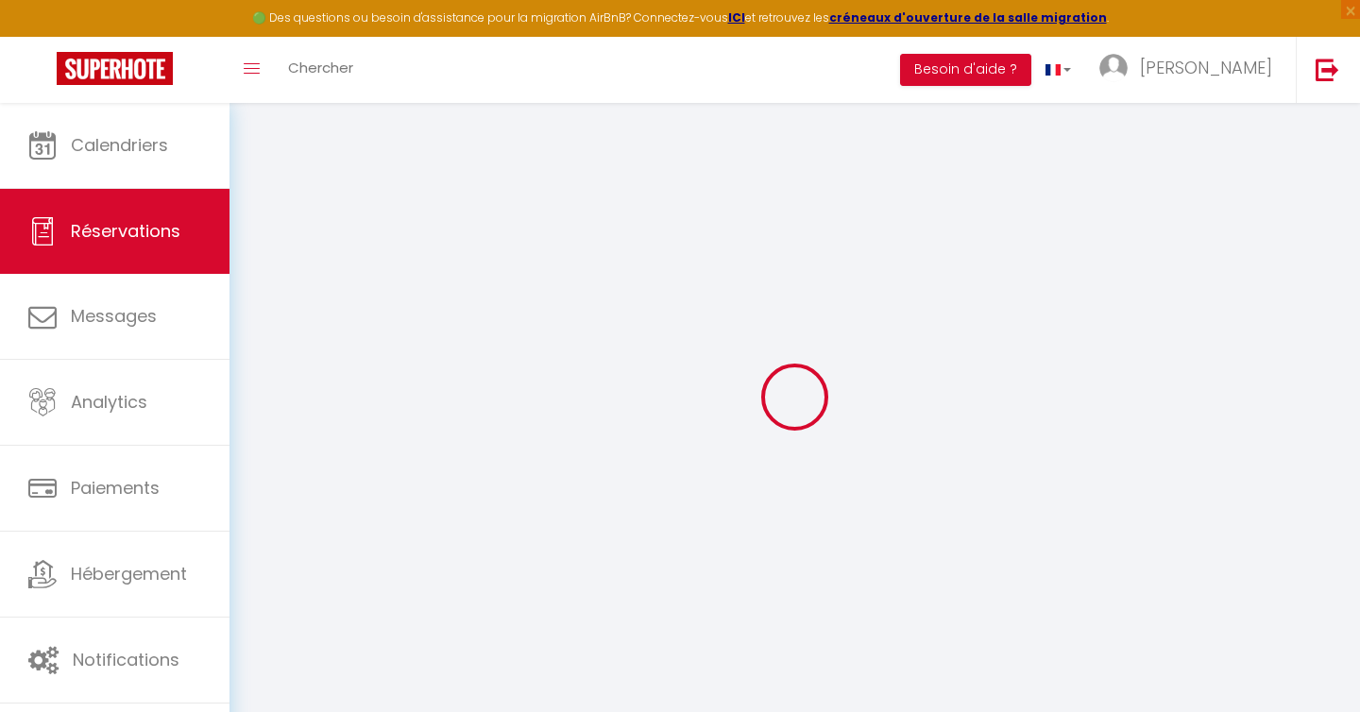
type input "[PERSON_NAME]"
type input "[EMAIL_ADDRESS][DOMAIN_NAME]"
select select
type input "0"
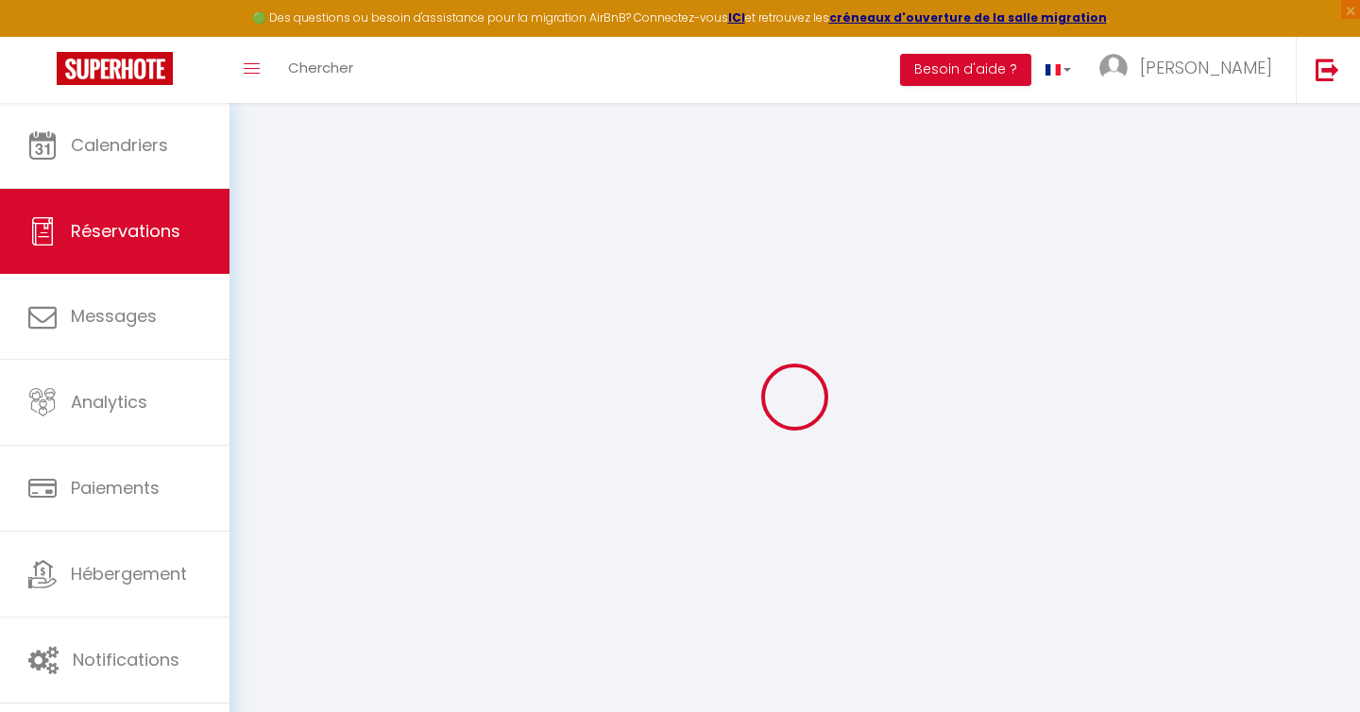
select select "37900"
select select "2"
select select
type input "3"
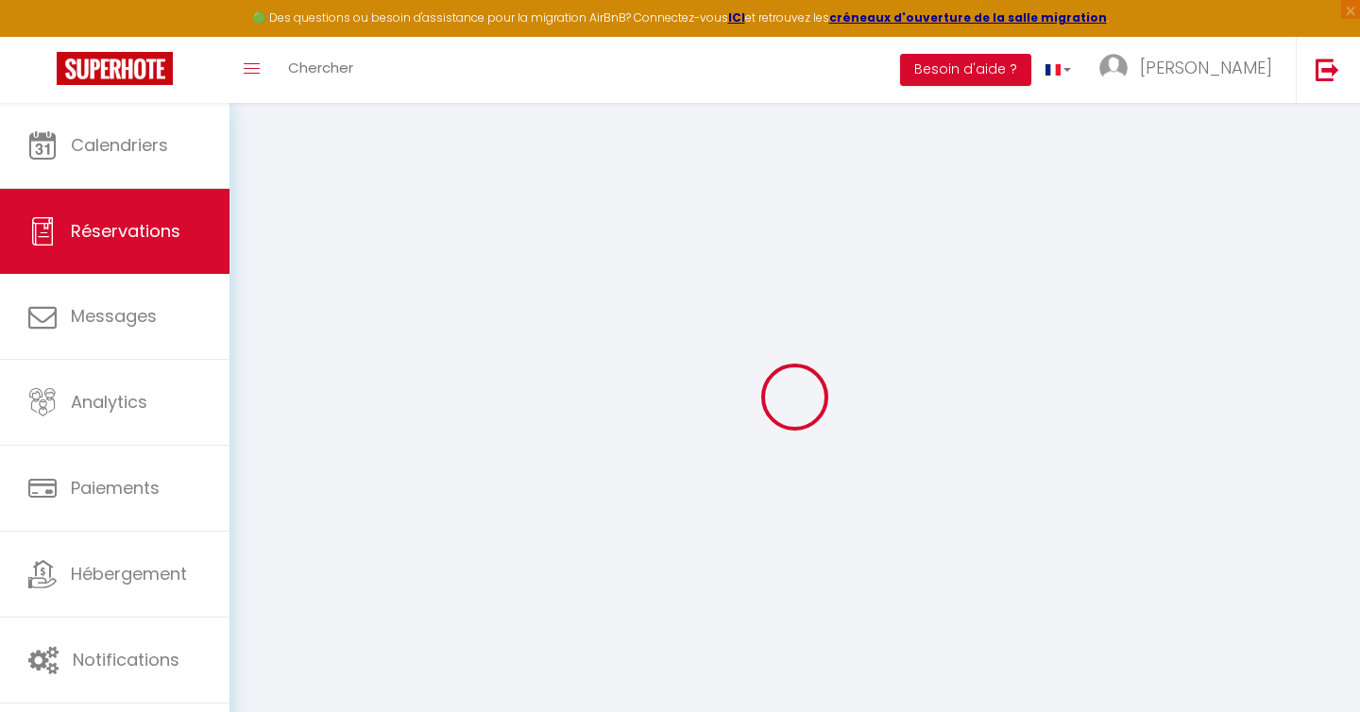
select select "10"
select select
checkbox input "false"
type input "0"
select select "1"
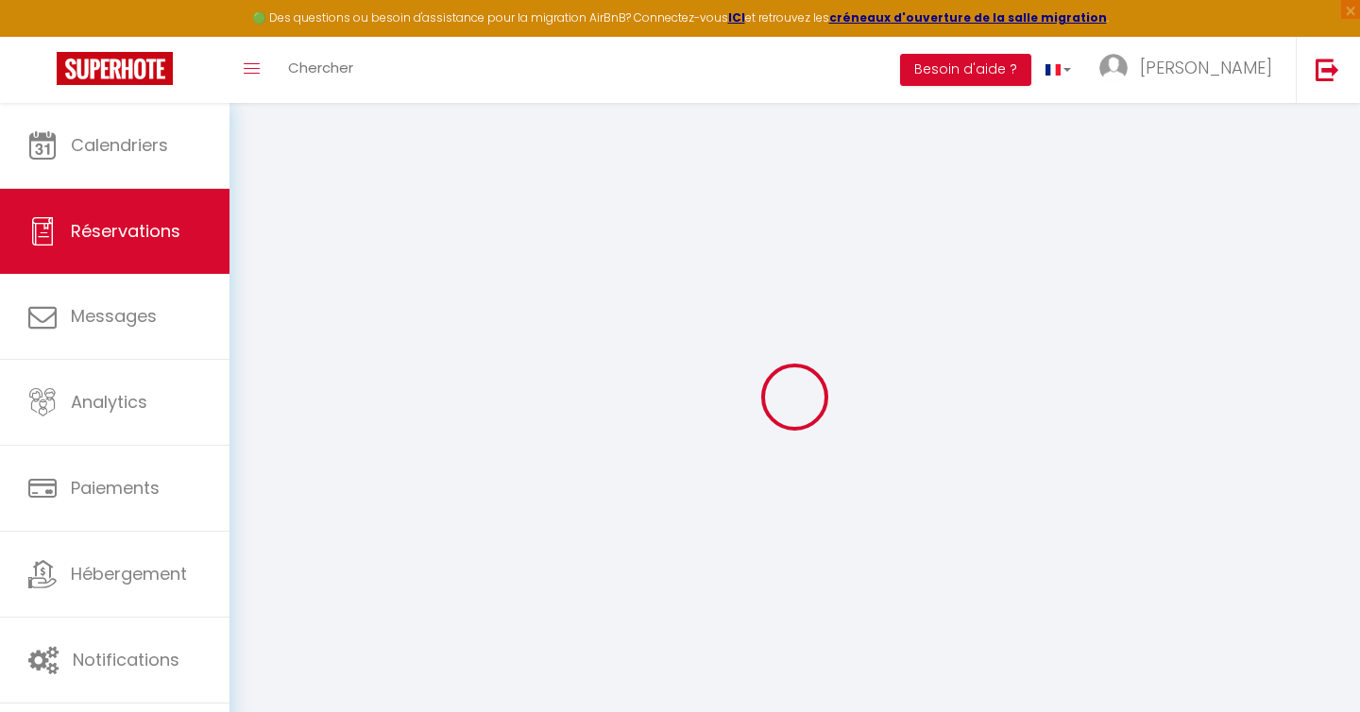
type input "0"
select select
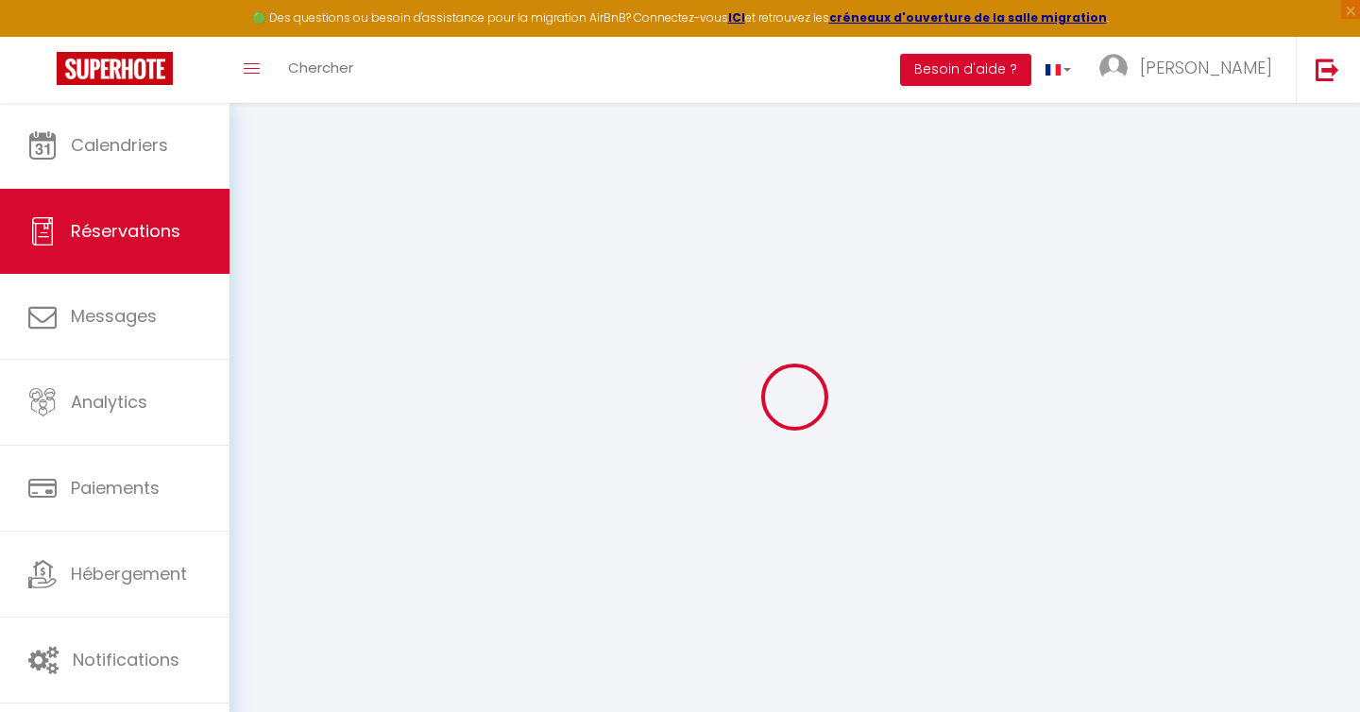
select select
select select "14"
checkbox input "false"
select select
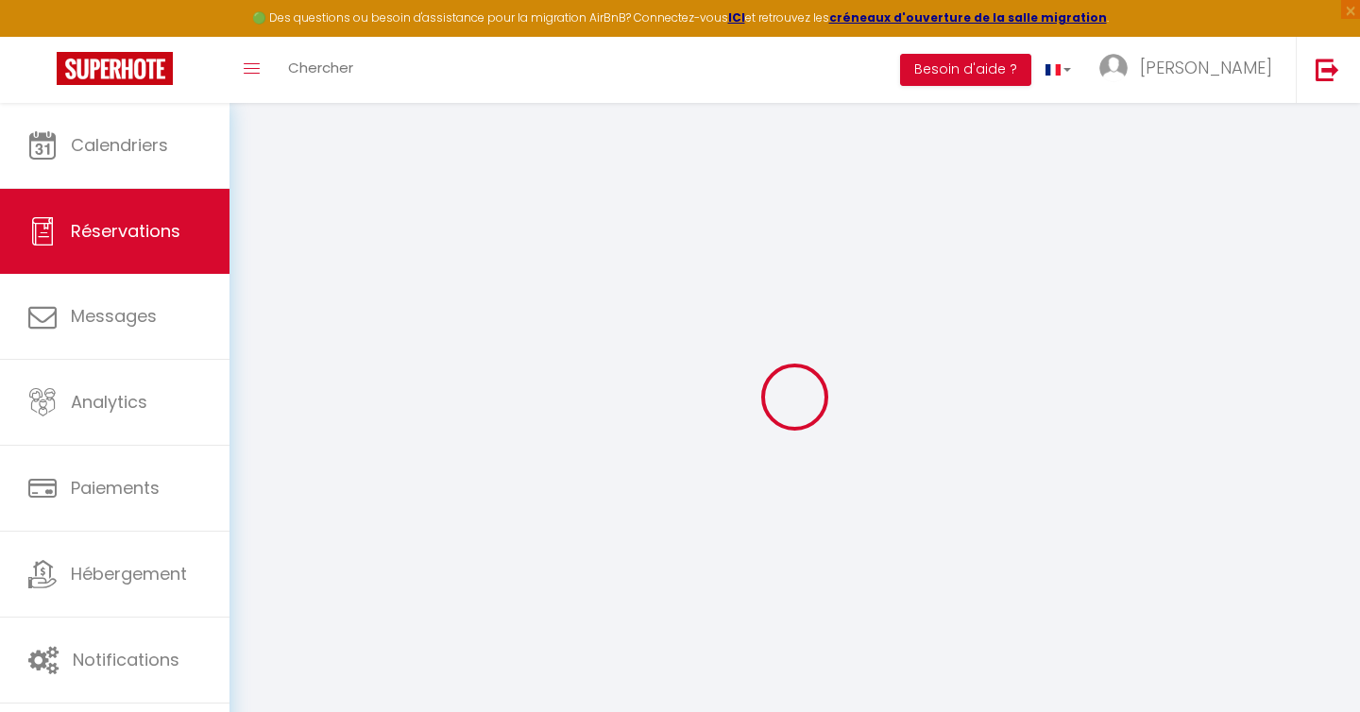
select select
checkbox input "false"
select select
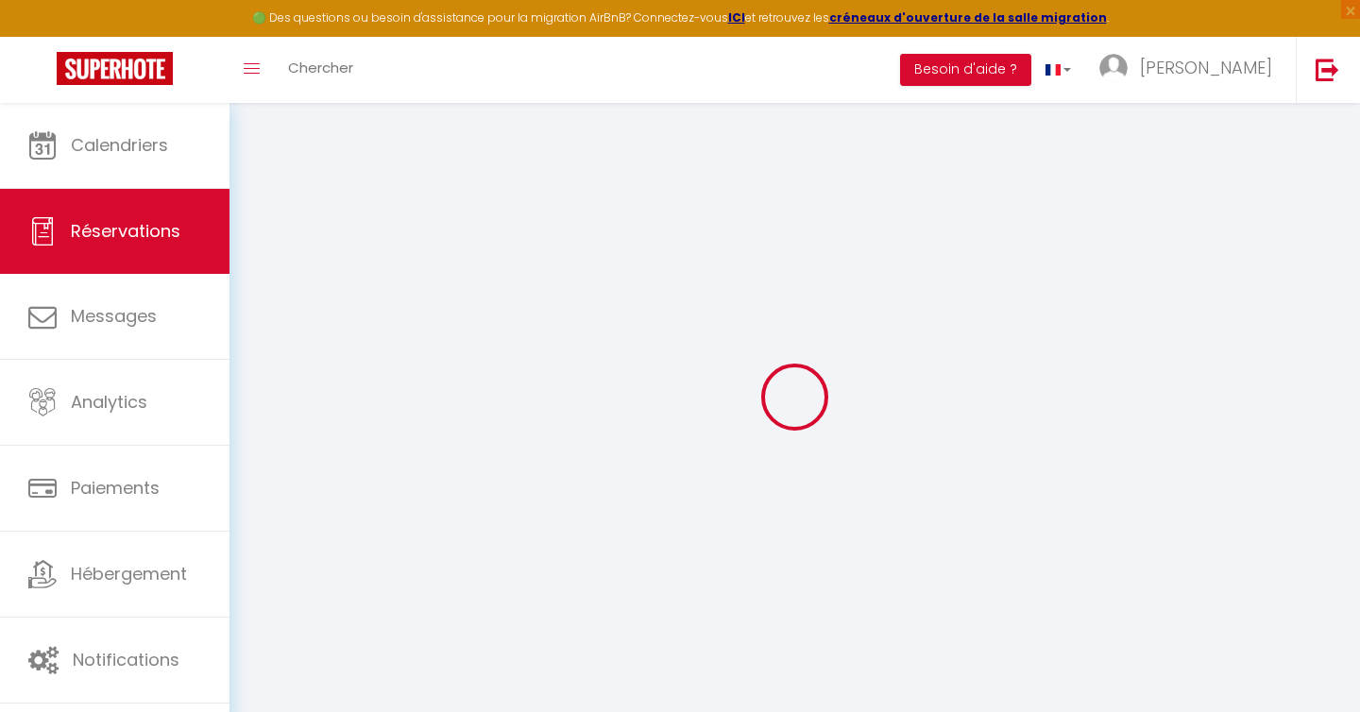
checkbox input "false"
select select
checkbox input "false"
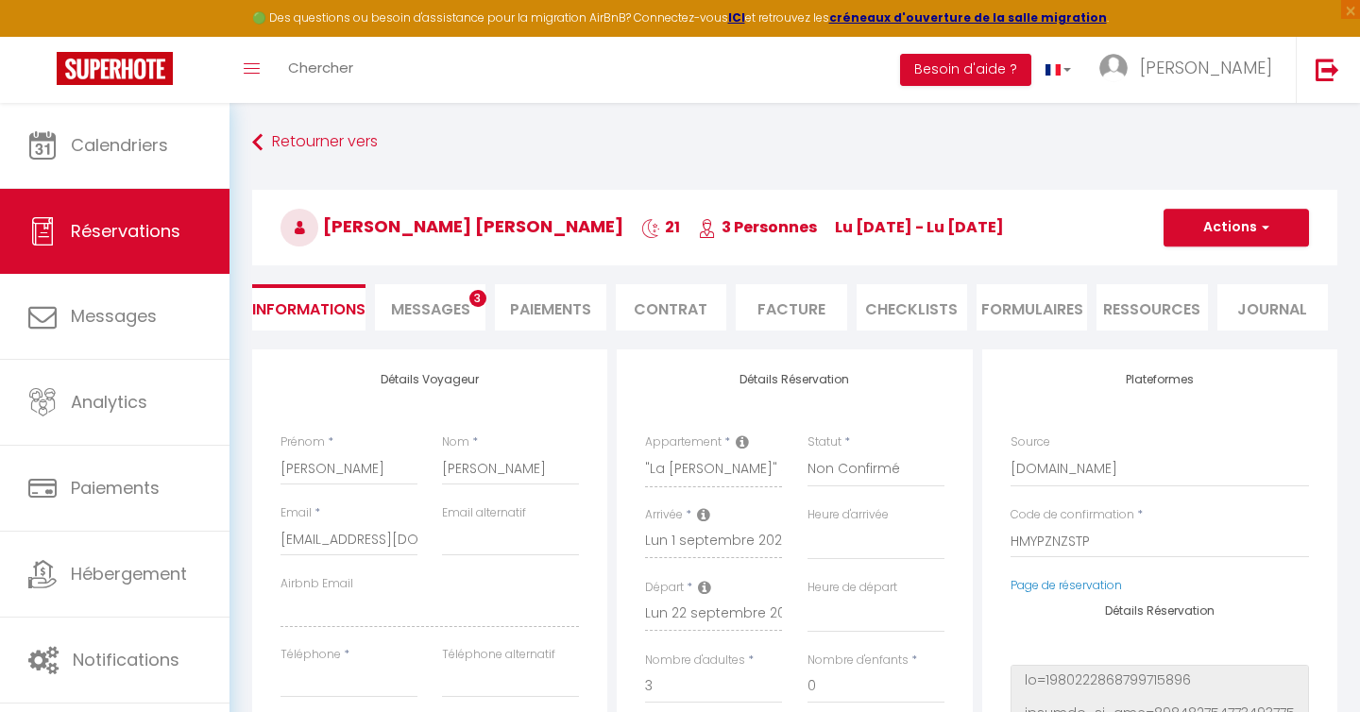
select select
checkbox input "false"
select select
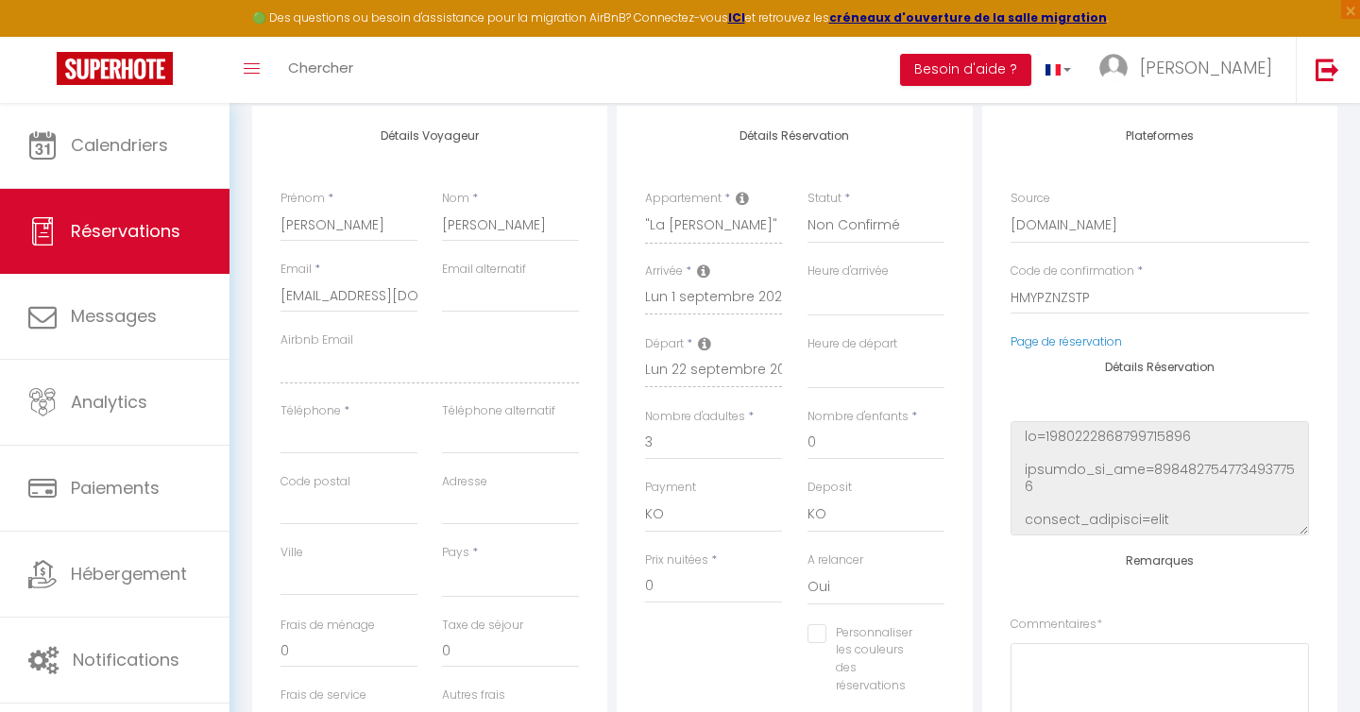
scroll to position [249, 0]
